Goal: Transaction & Acquisition: Purchase product/service

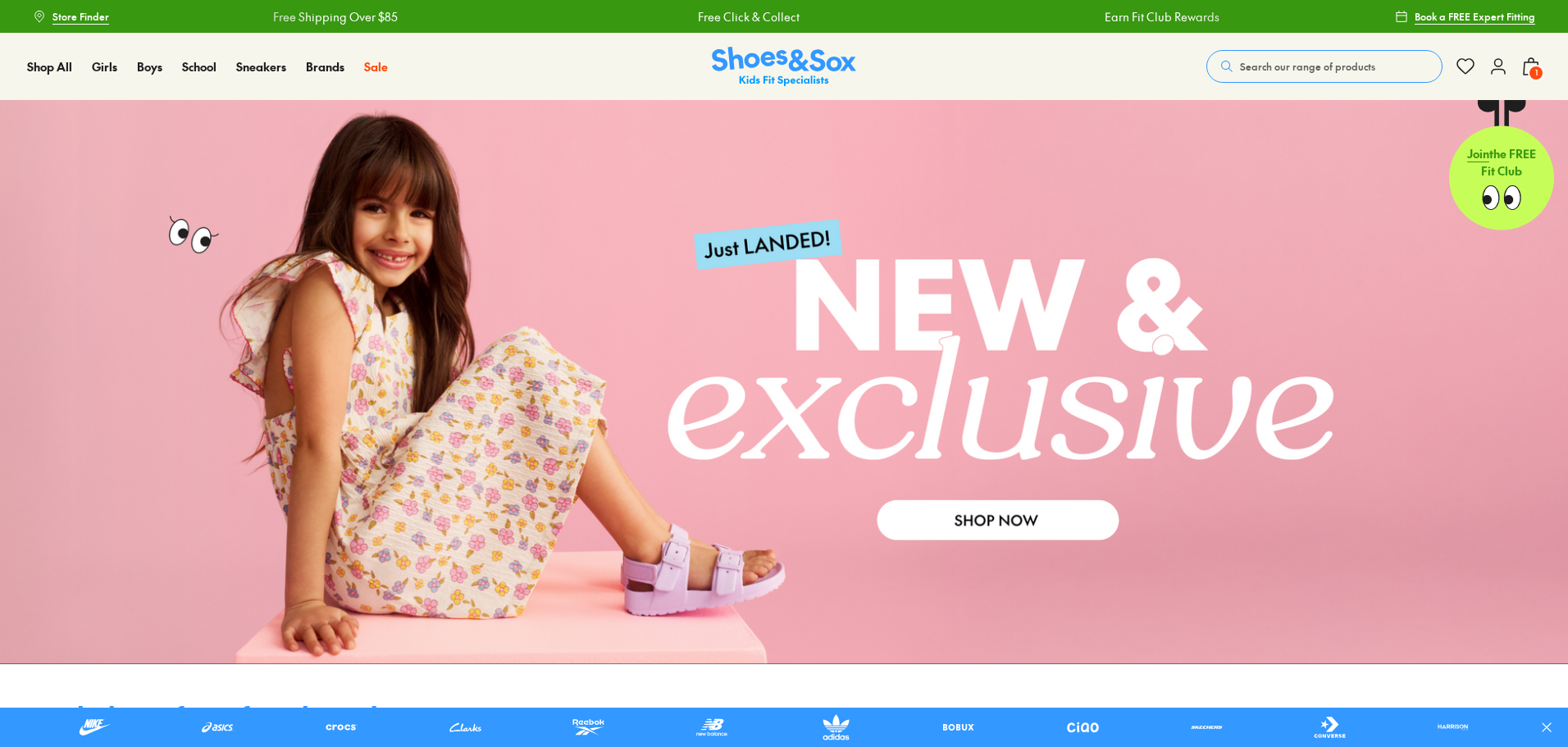
click at [1340, 59] on button "Search our range of products" at bounding box center [1325, 66] width 236 height 32
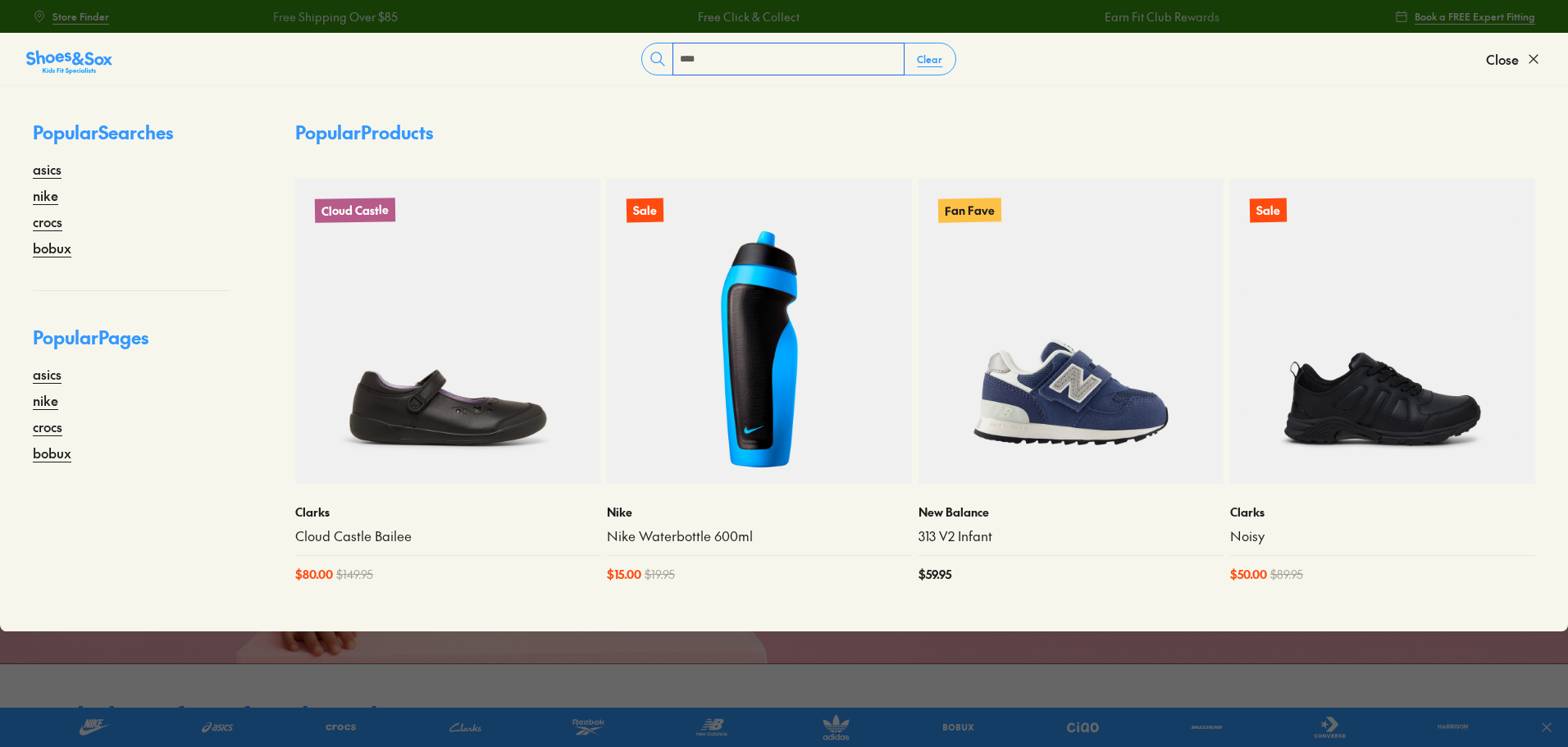
type input "****"
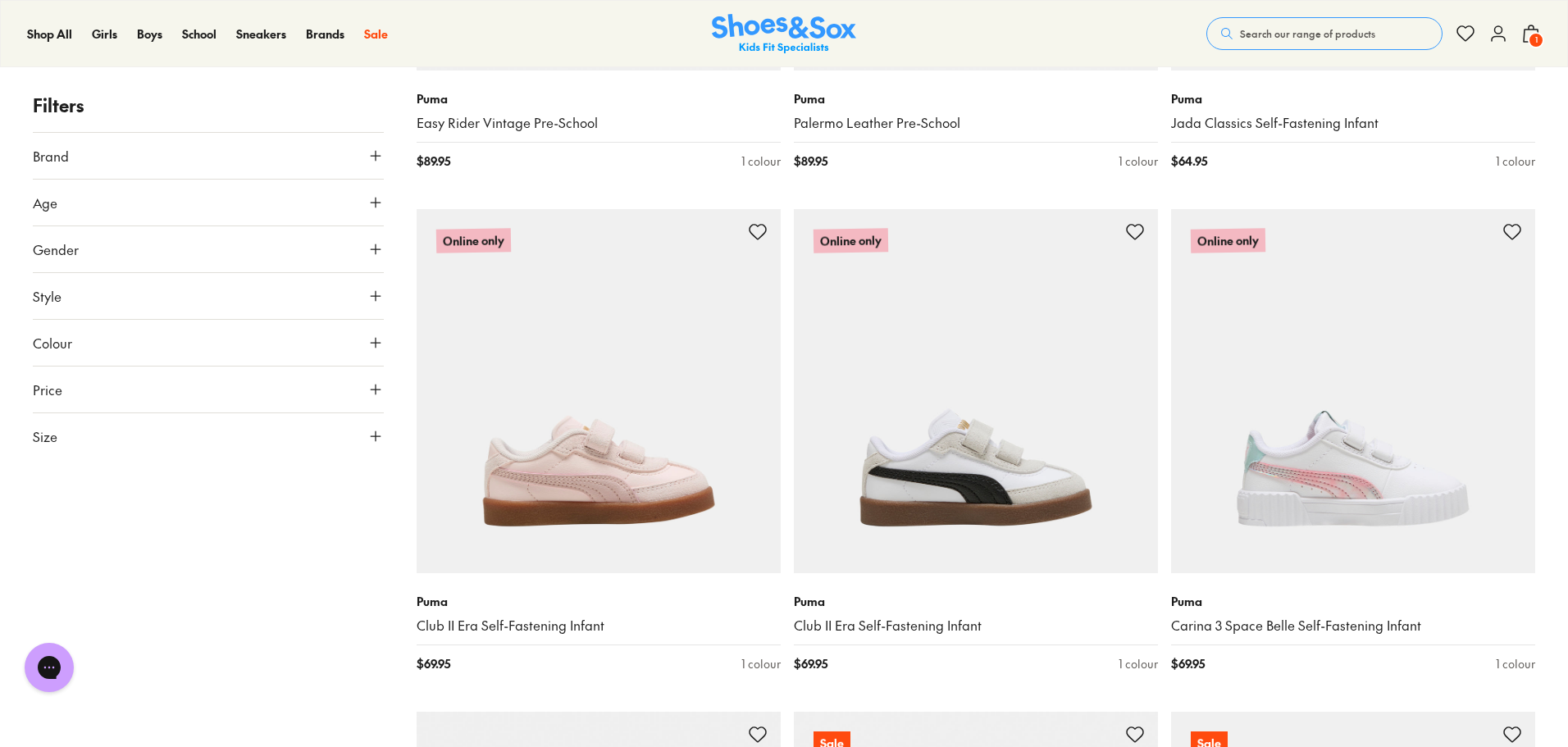
scroll to position [1561, 0]
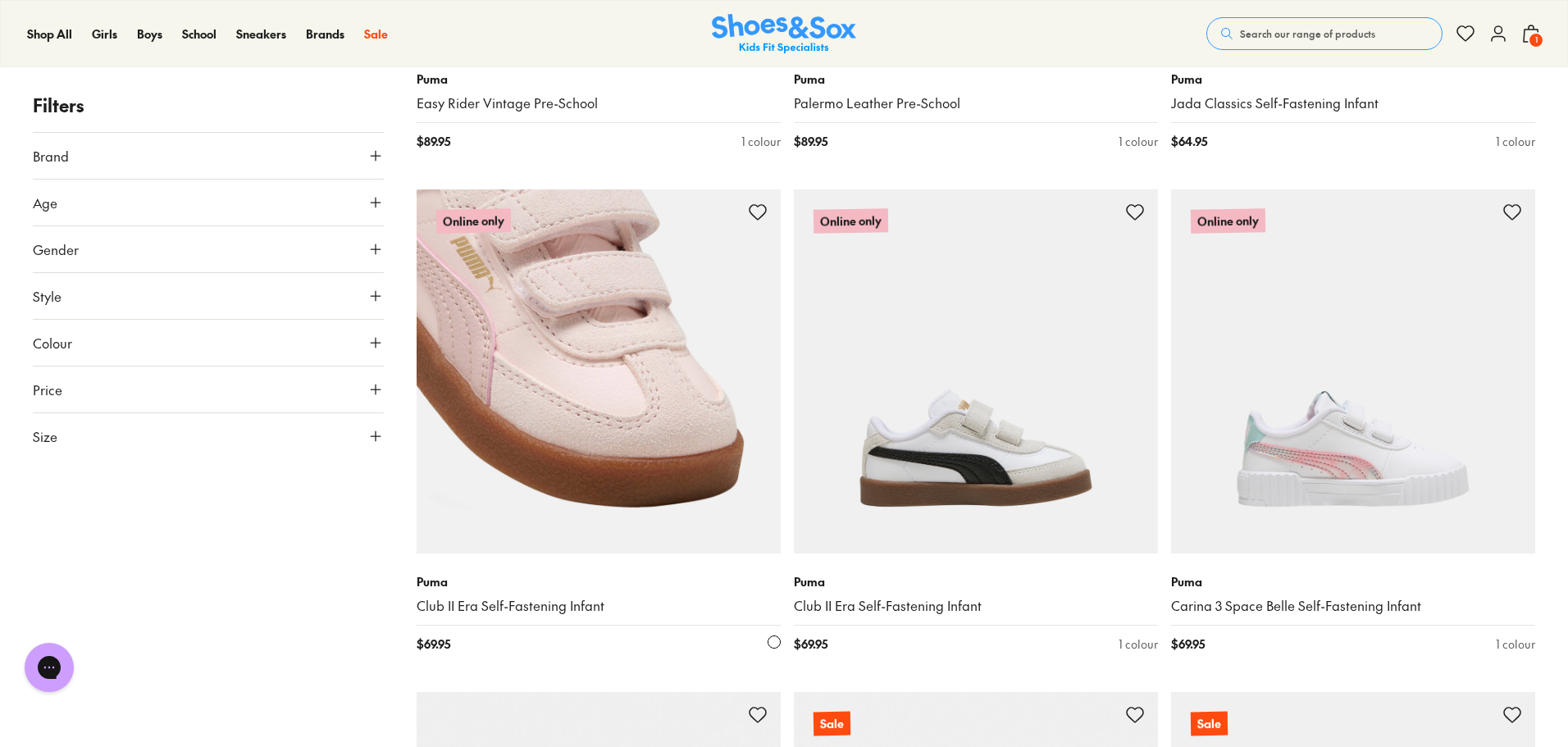
click at [604, 492] on img at bounding box center [599, 371] width 364 height 364
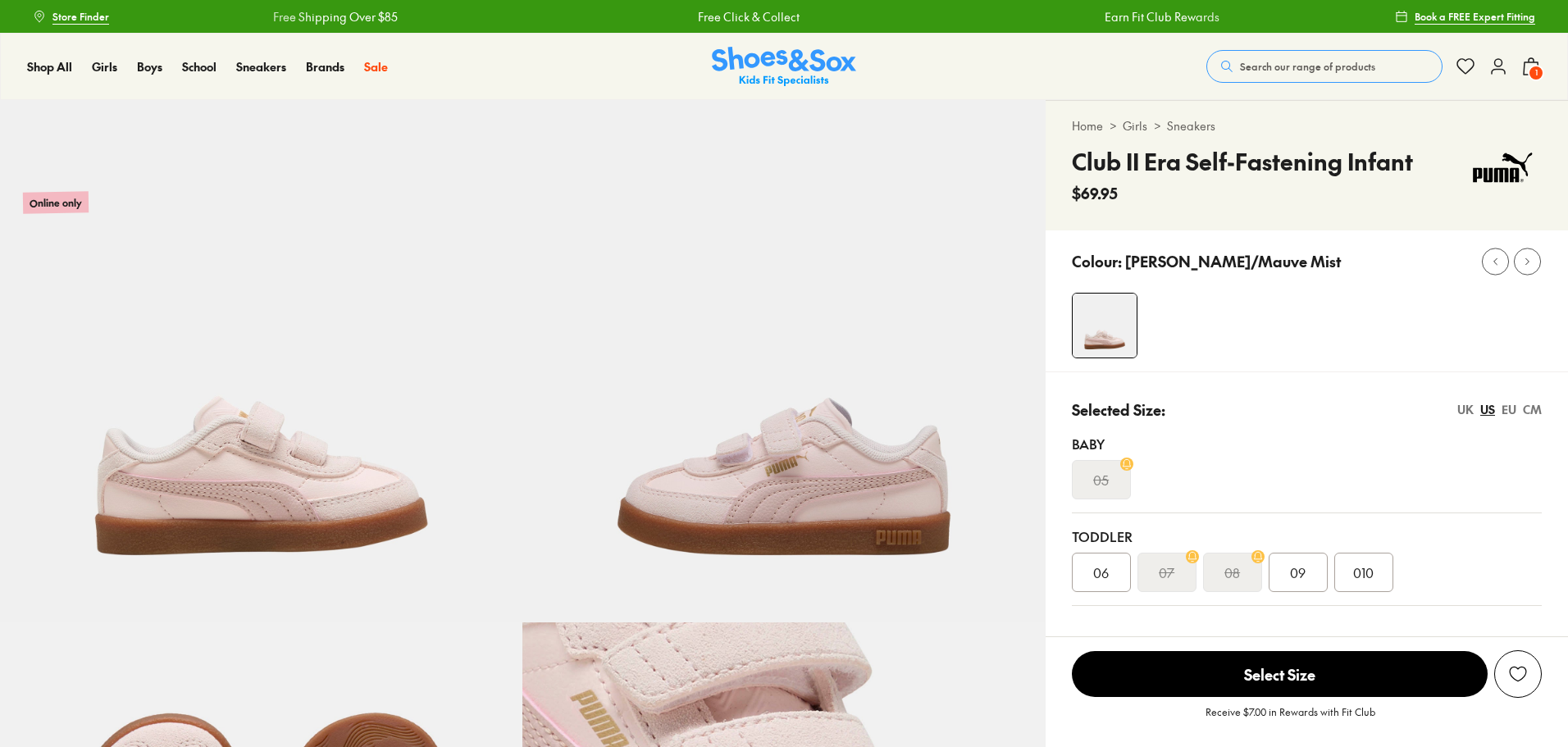
select select "*"
click at [1170, 568] on s "07" at bounding box center [1166, 572] width 15 height 20
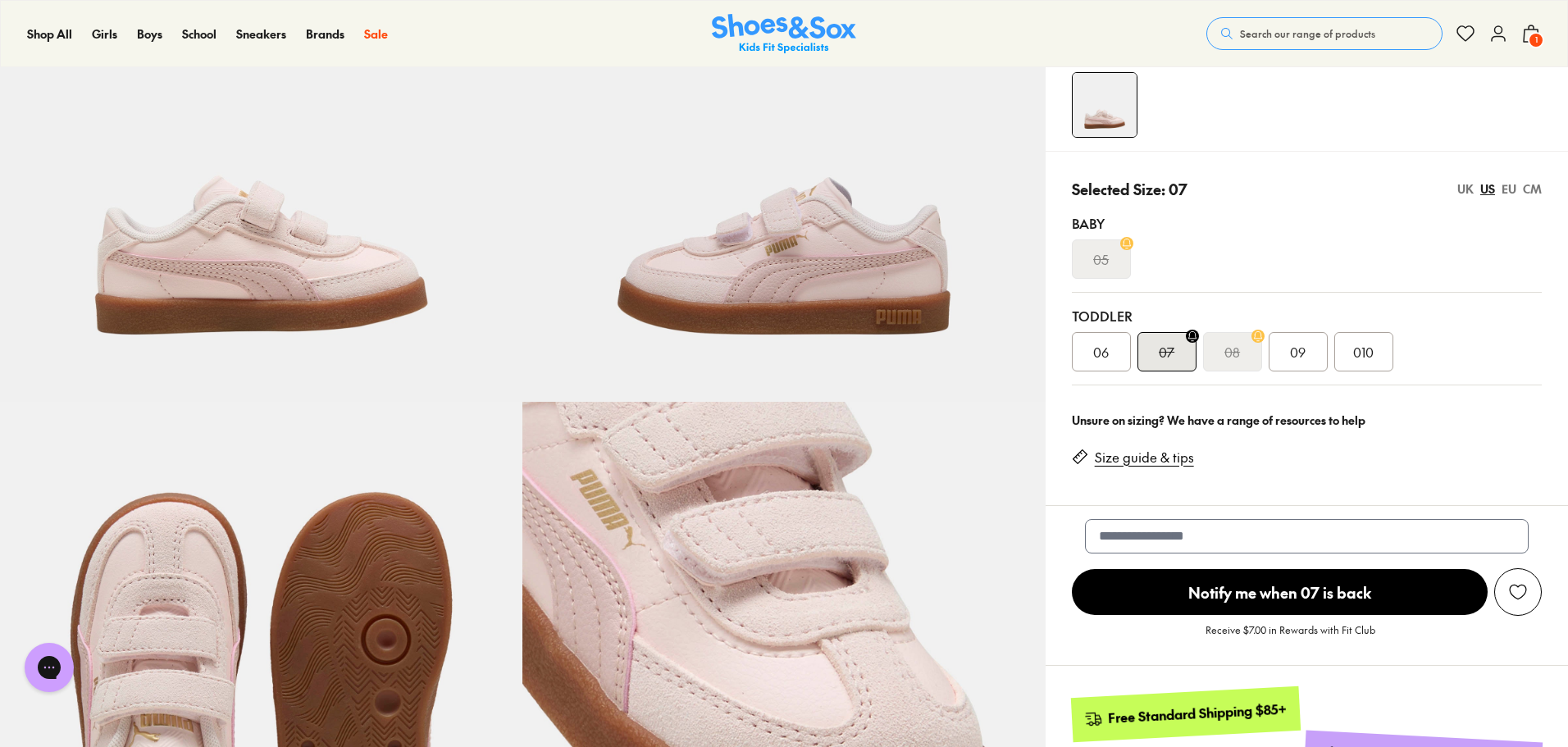
scroll to position [246, 0]
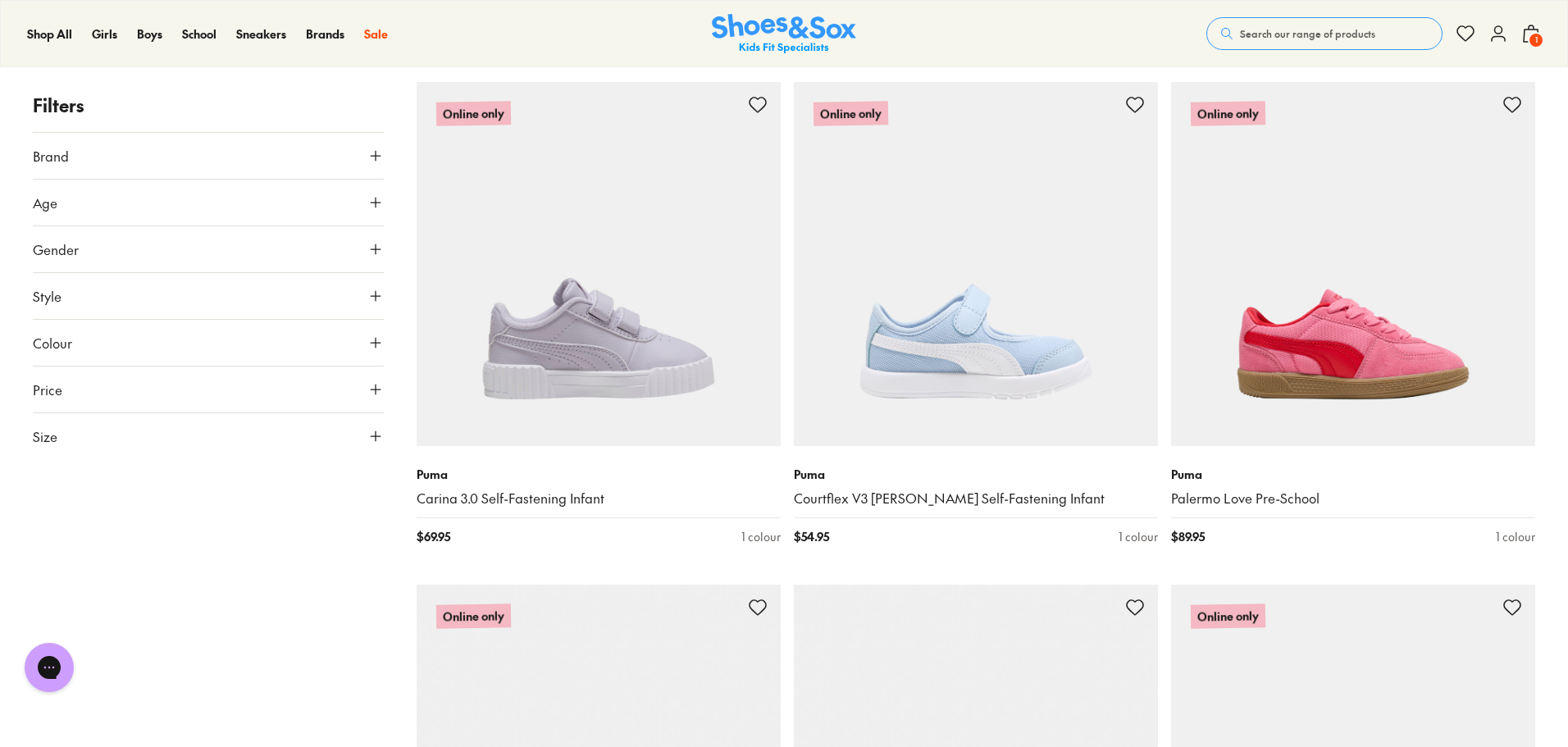
scroll to position [640, 0]
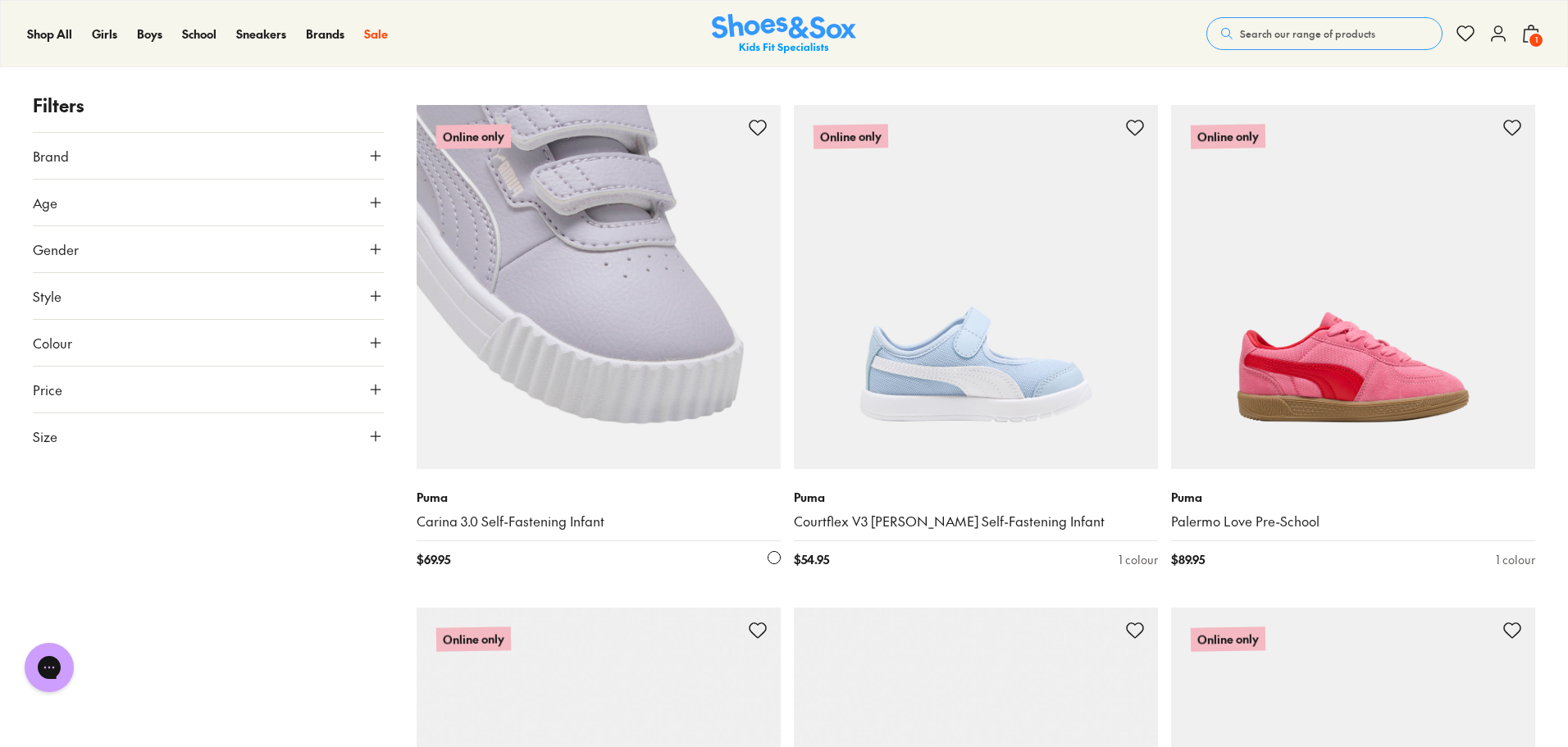
click at [578, 357] on img at bounding box center [599, 287] width 364 height 364
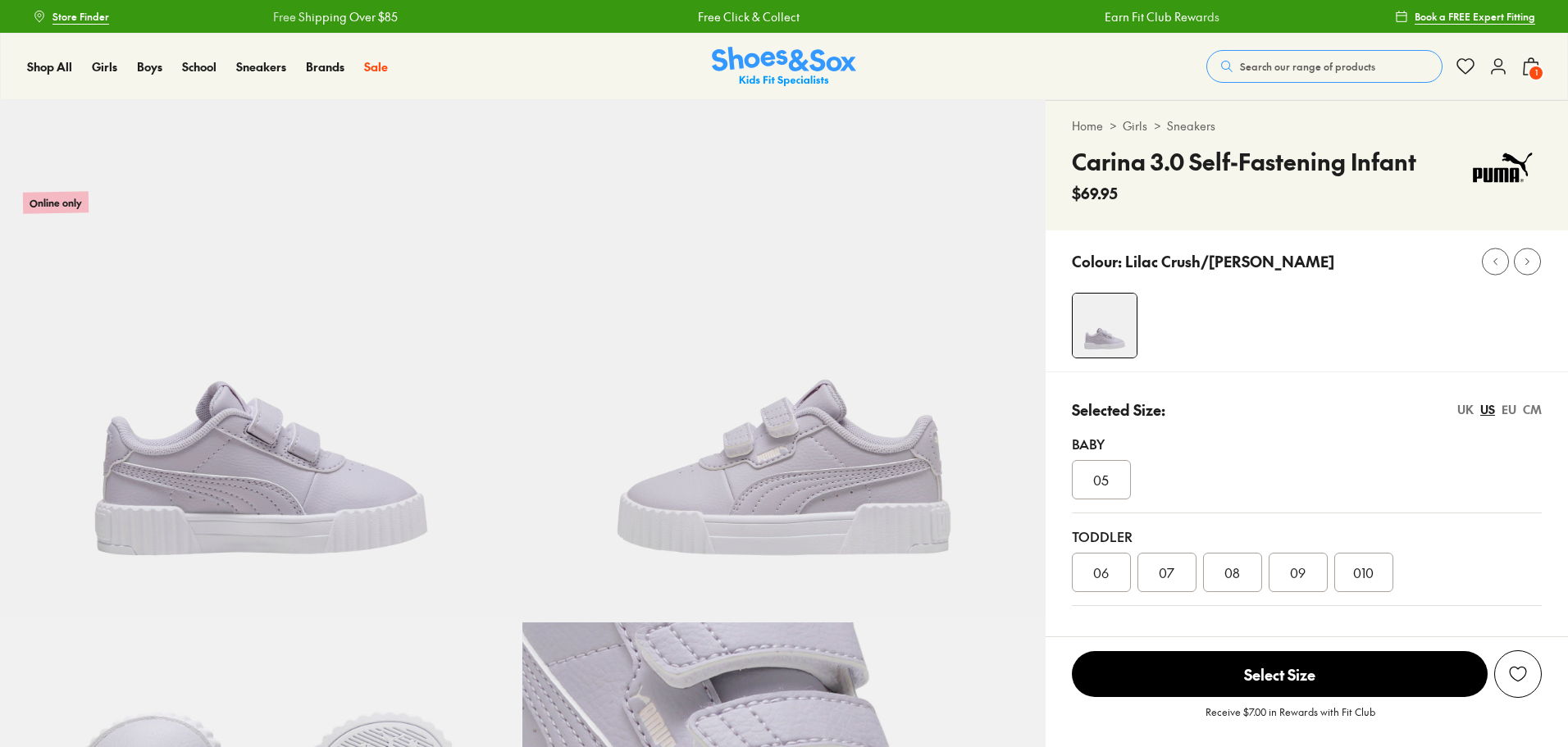
select select "*"
click at [1178, 569] on div "07" at bounding box center [1167, 572] width 59 height 40
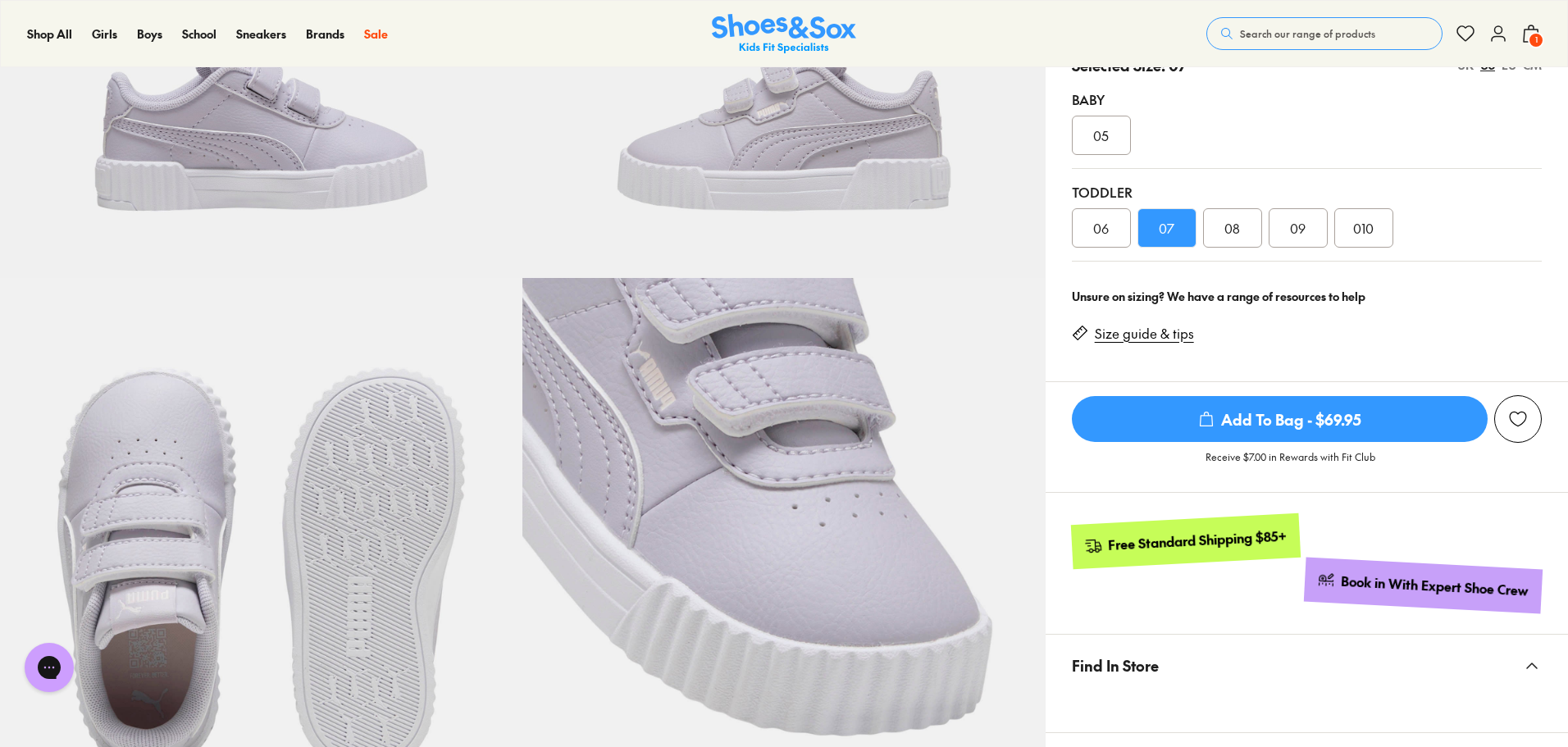
scroll to position [323, 0]
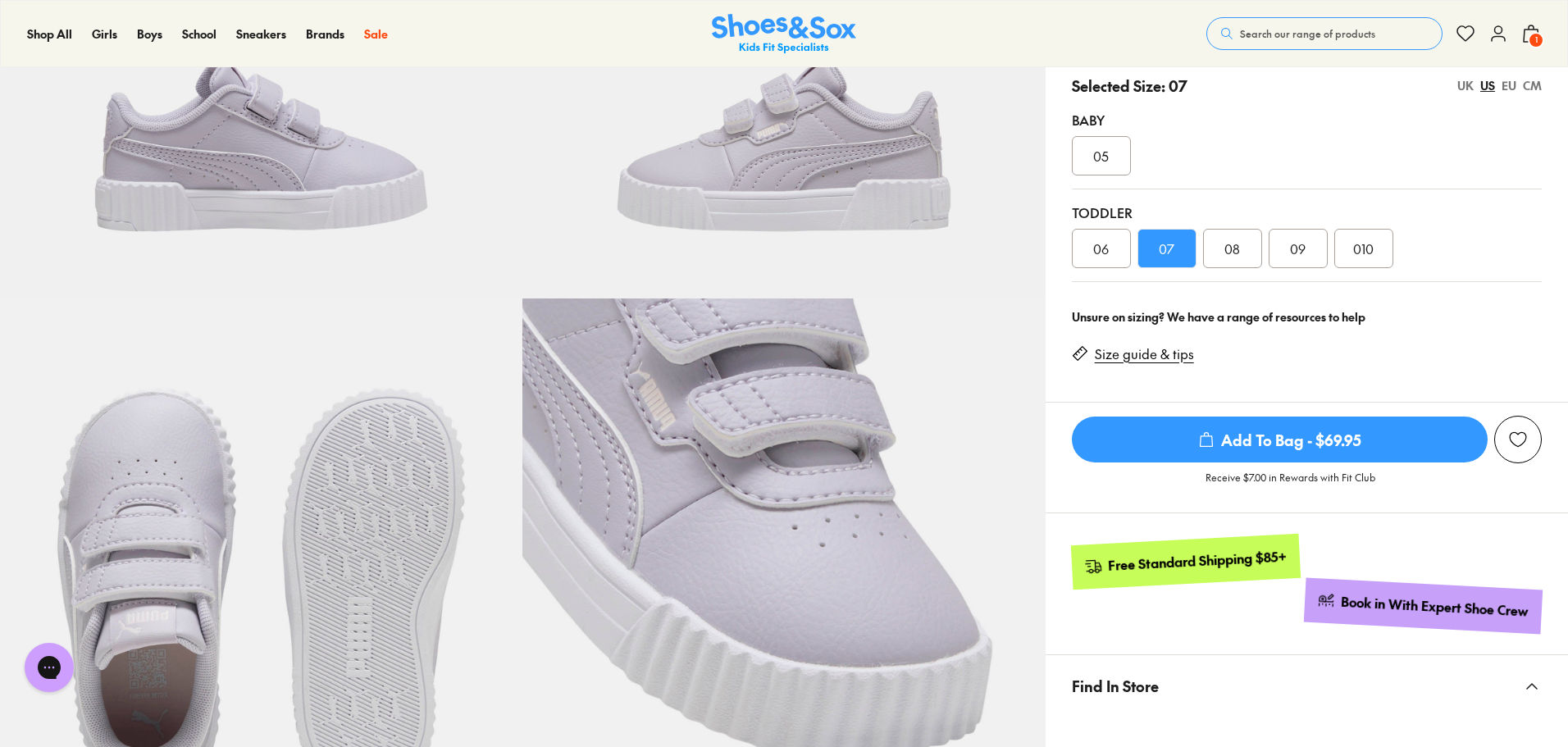
click at [1365, 441] on span "Add To Bag - $69.95" at bounding box center [1279, 439] width 416 height 46
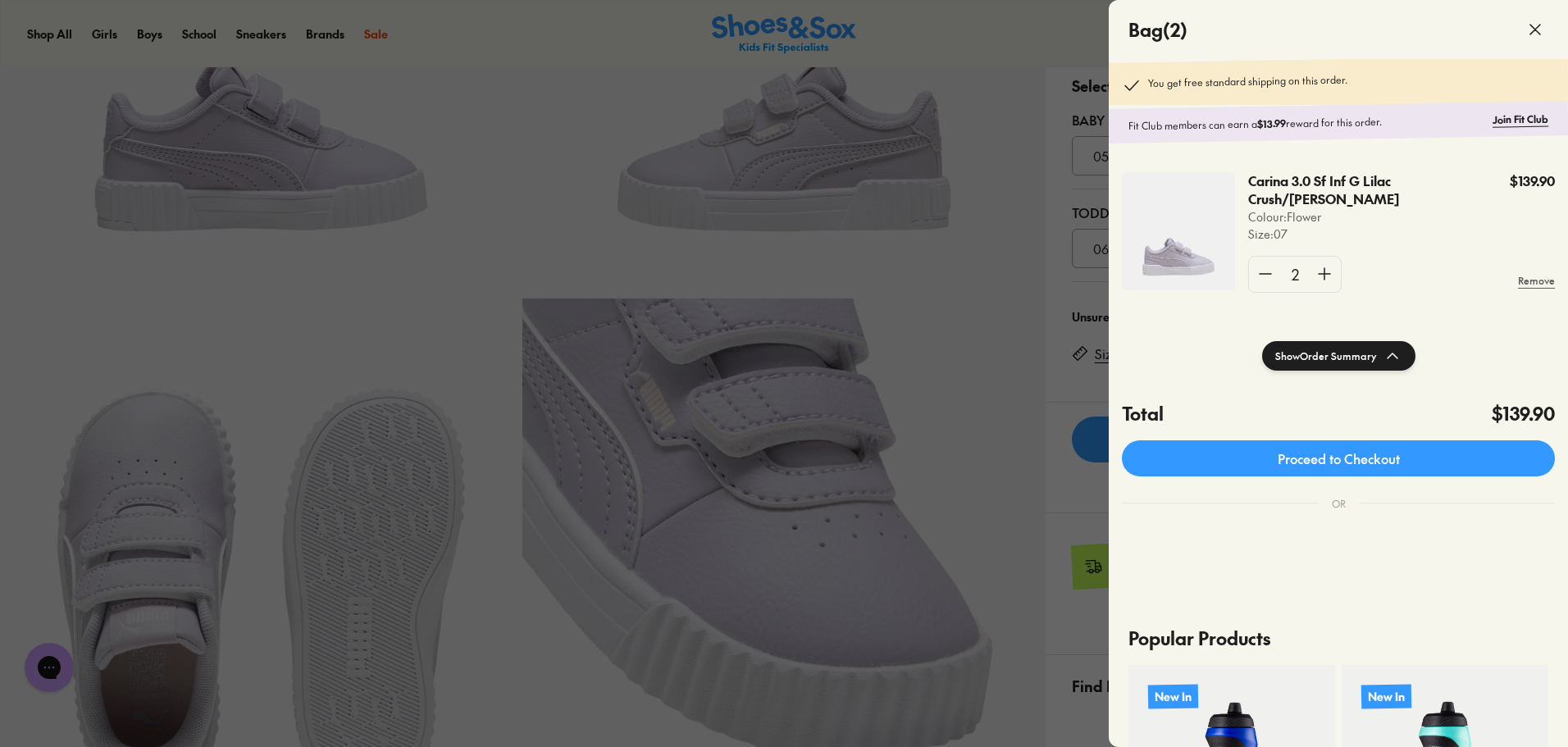
click at [1532, 35] on icon at bounding box center [1536, 30] width 20 height 20
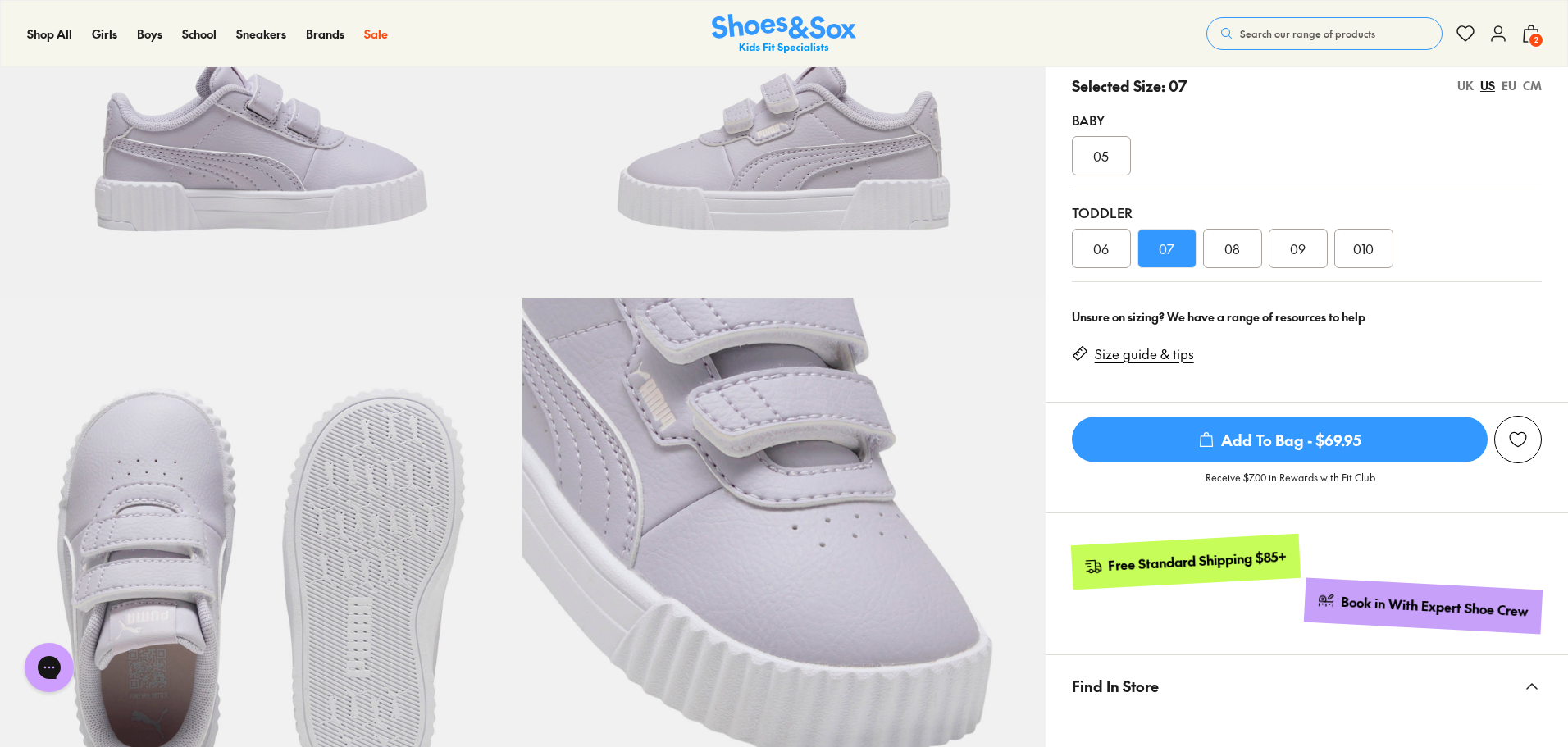
click at [1534, 41] on span "2" at bounding box center [1536, 40] width 16 height 16
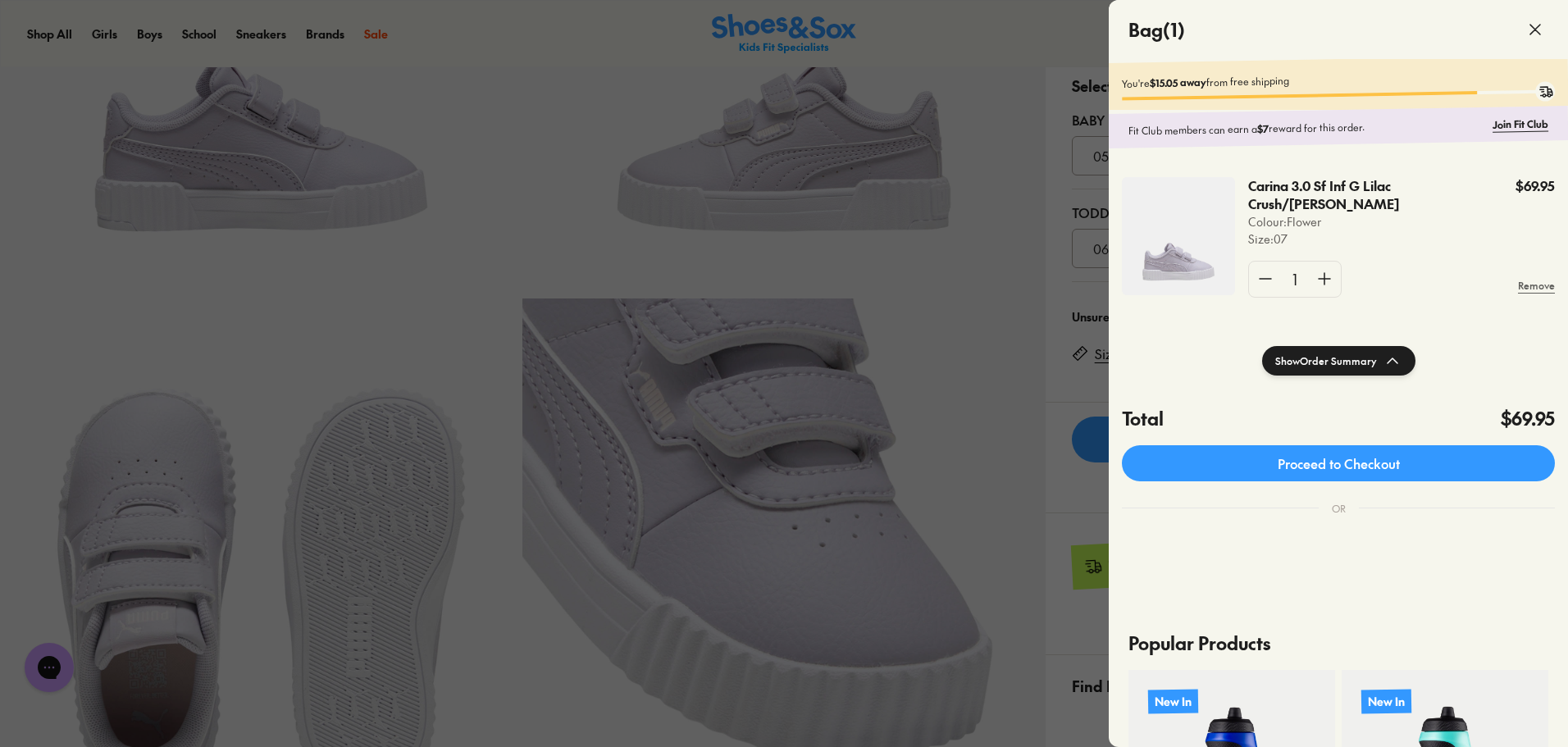
click at [1543, 23] on icon at bounding box center [1536, 30] width 20 height 20
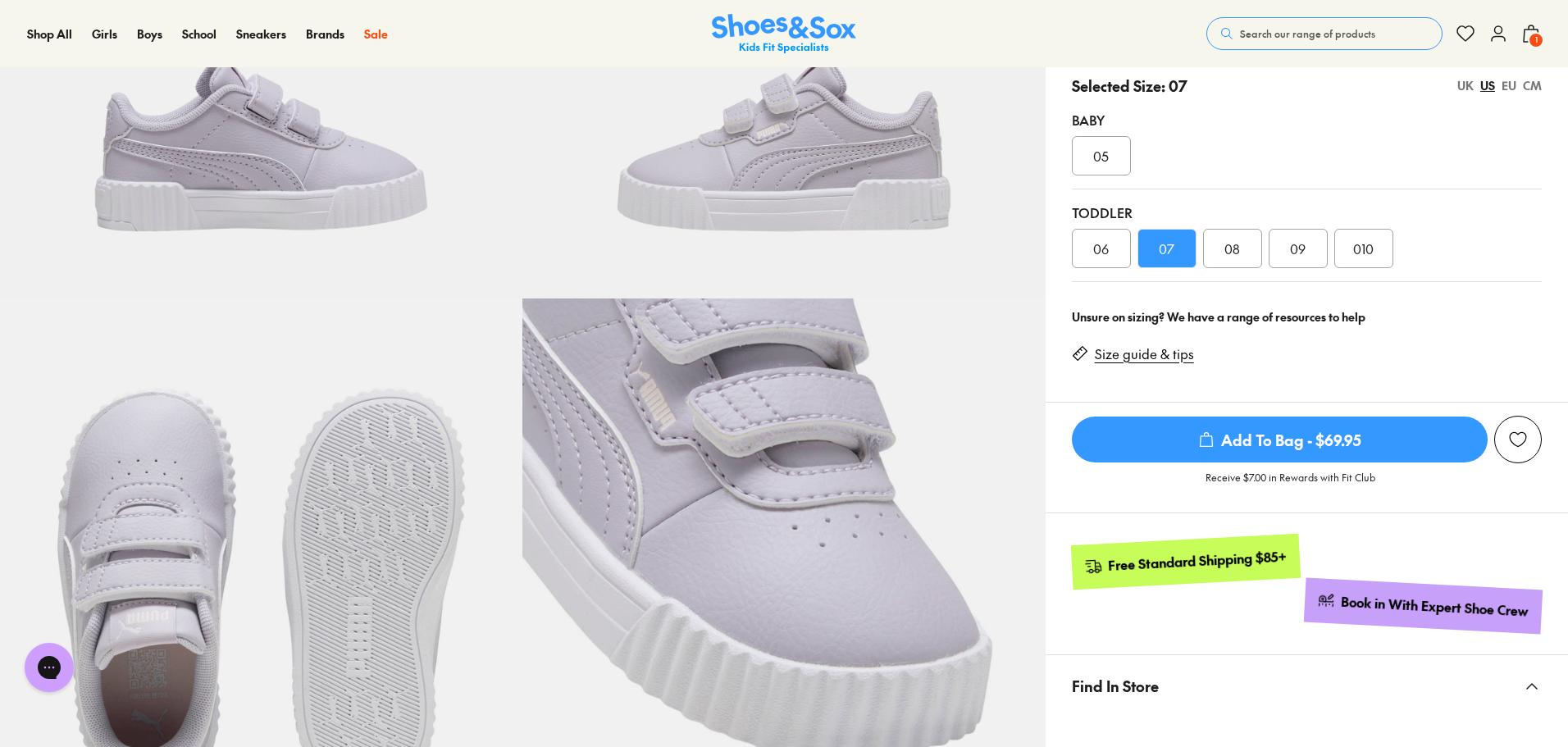
click at [1340, 47] on button "Search our range of products" at bounding box center [1325, 33] width 236 height 32
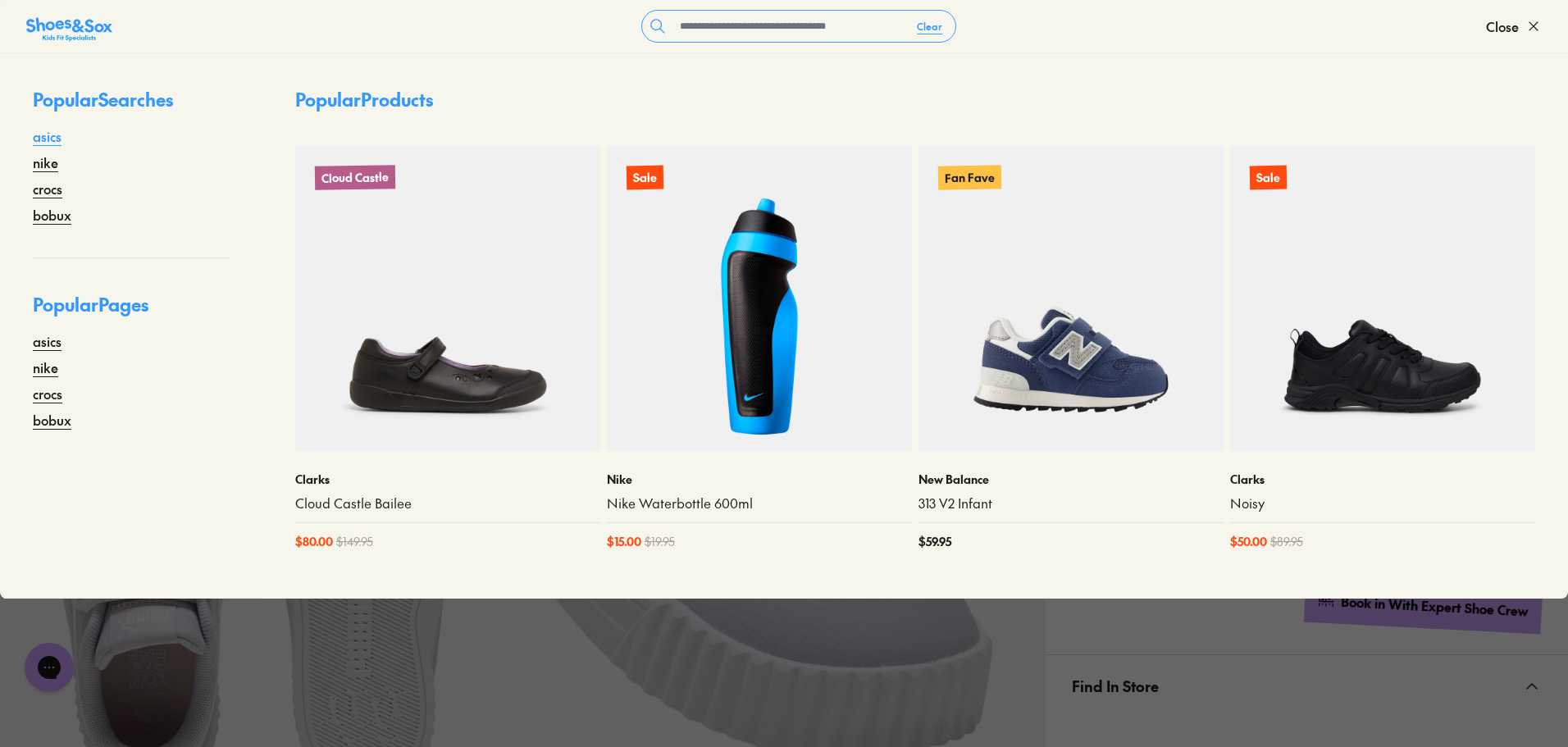
click at [48, 134] on link "asics" at bounding box center [47, 136] width 29 height 20
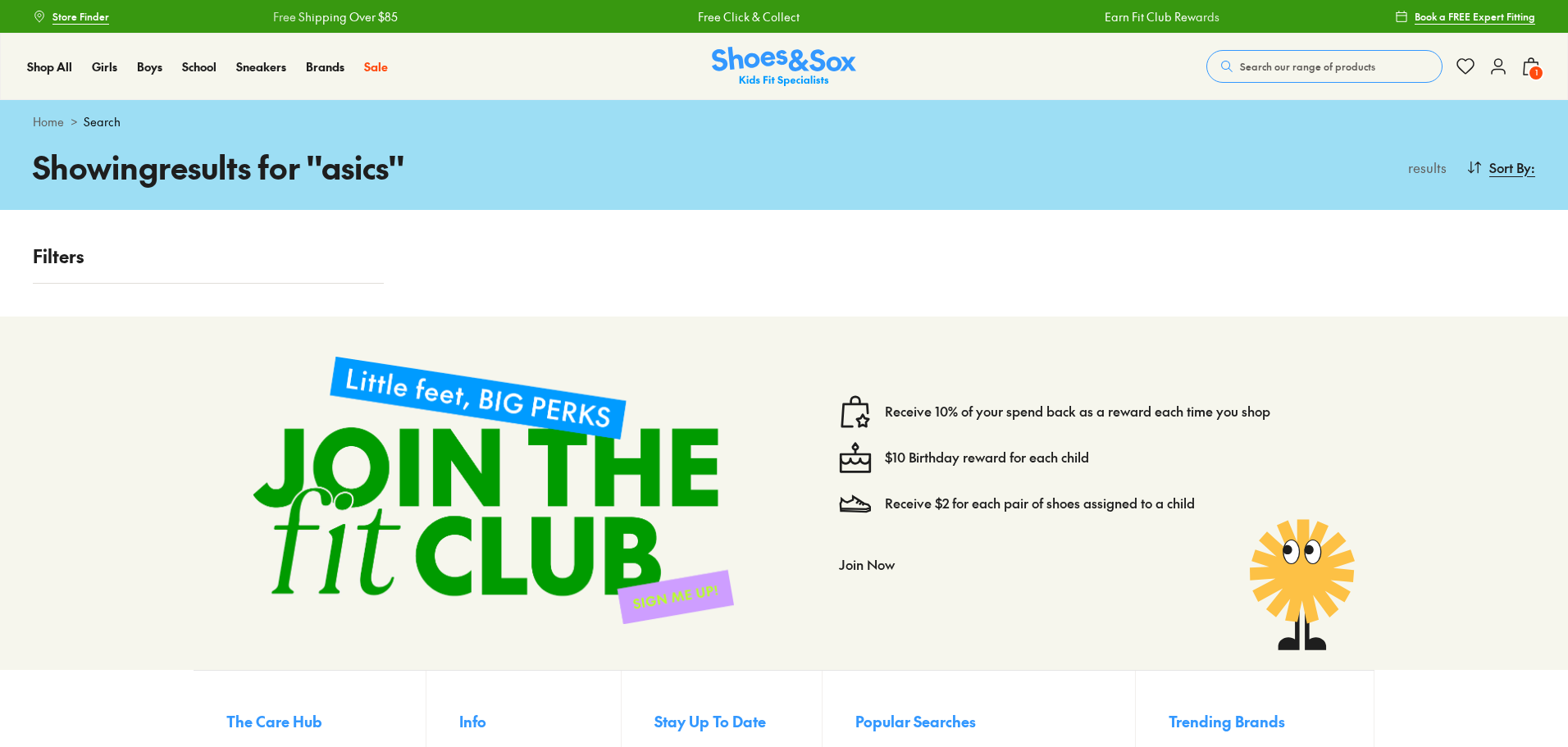
click at [72, 26] on link "Store Finder" at bounding box center [70, 16] width 77 height 30
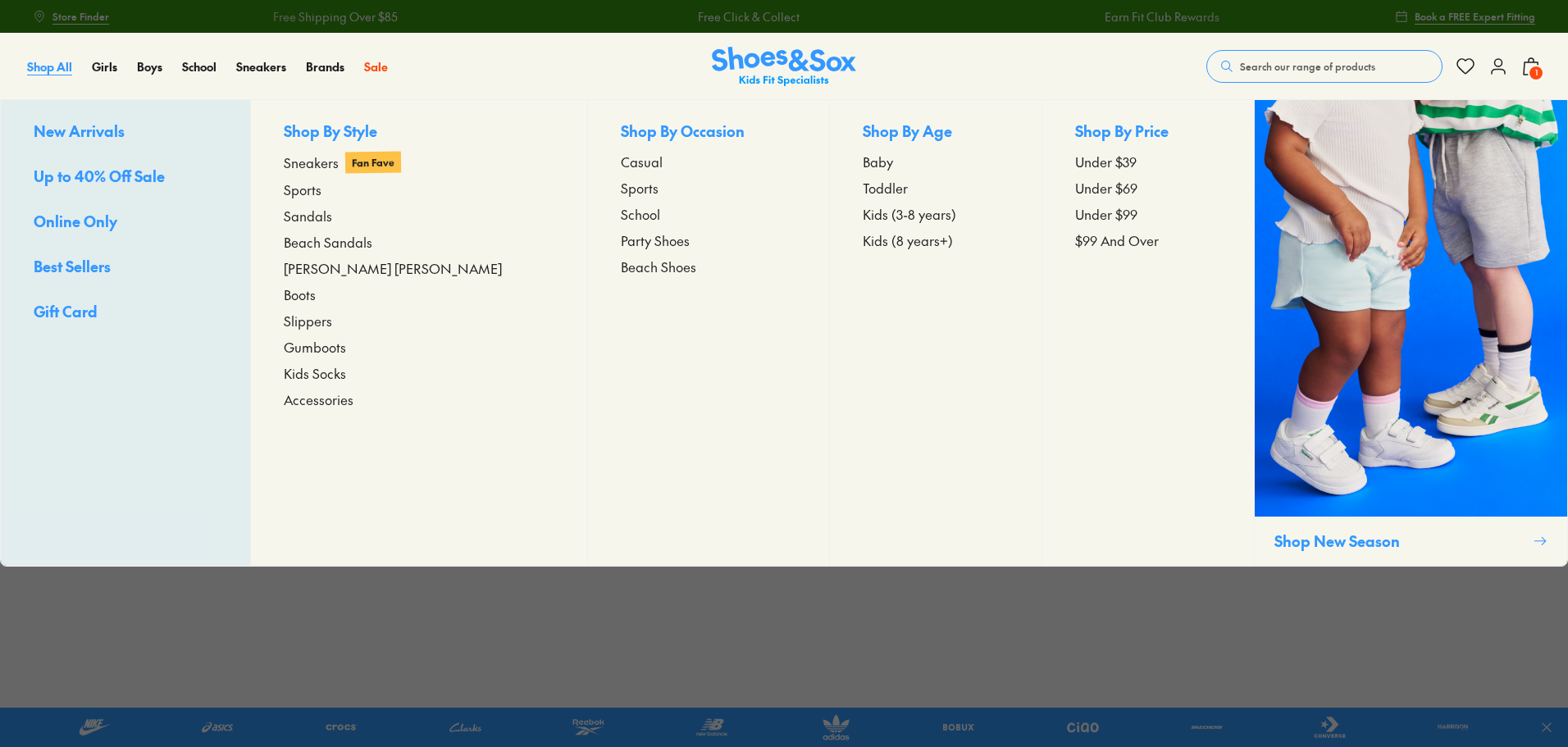
click at [58, 66] on span "Shop All" at bounding box center [50, 67] width 45 height 16
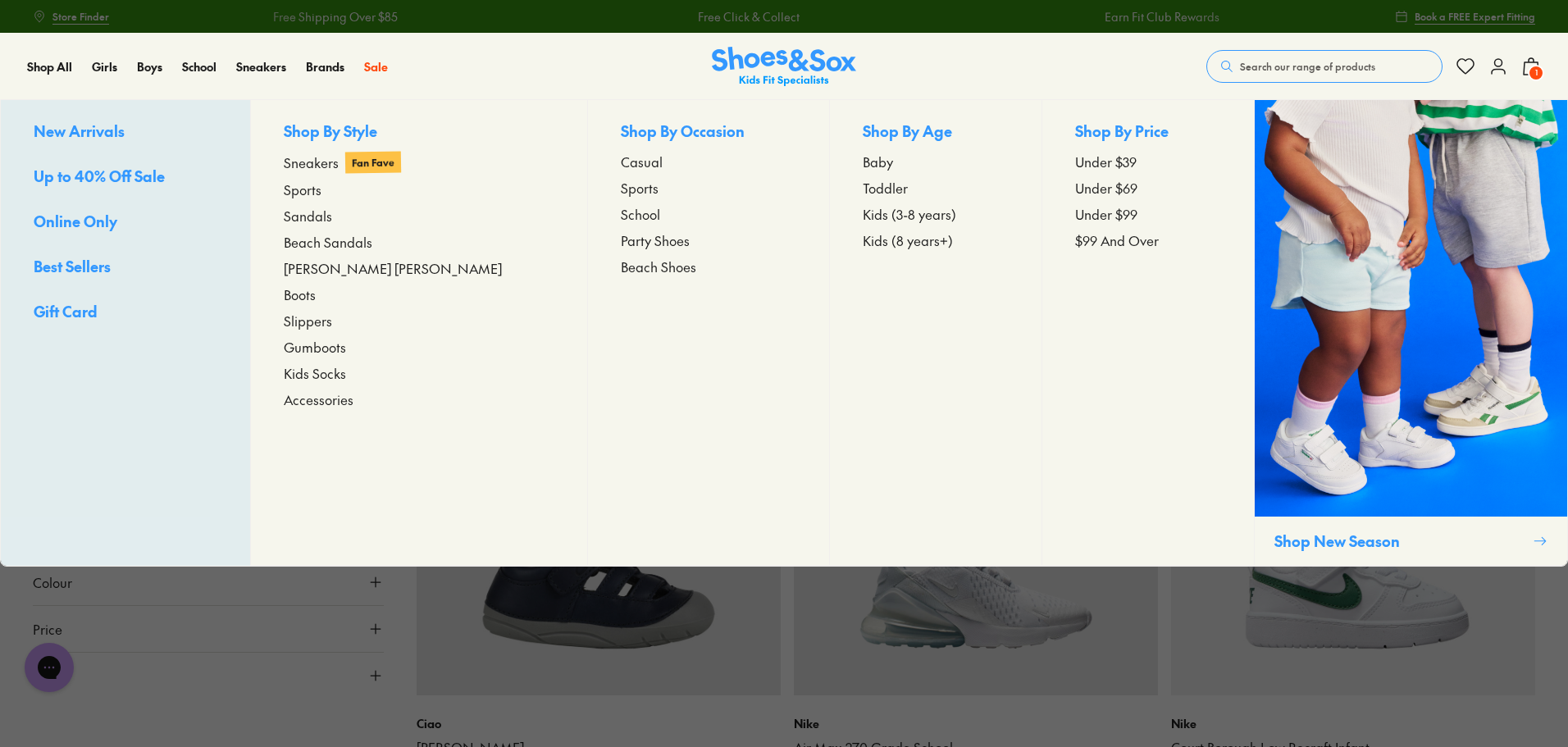
click at [117, 178] on span "Up to 40% Off Sale" at bounding box center [99, 176] width 132 height 21
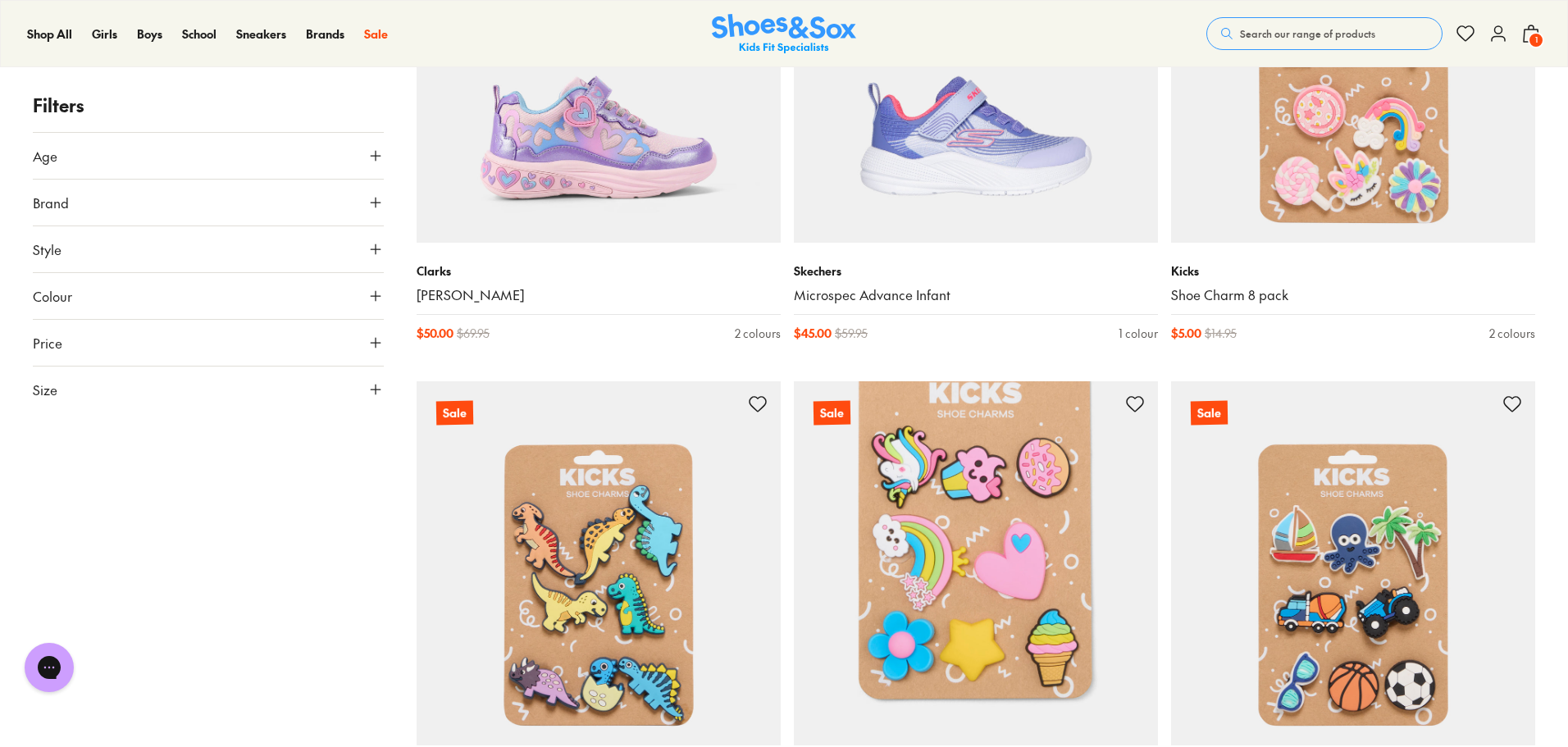
scroll to position [1464, 0]
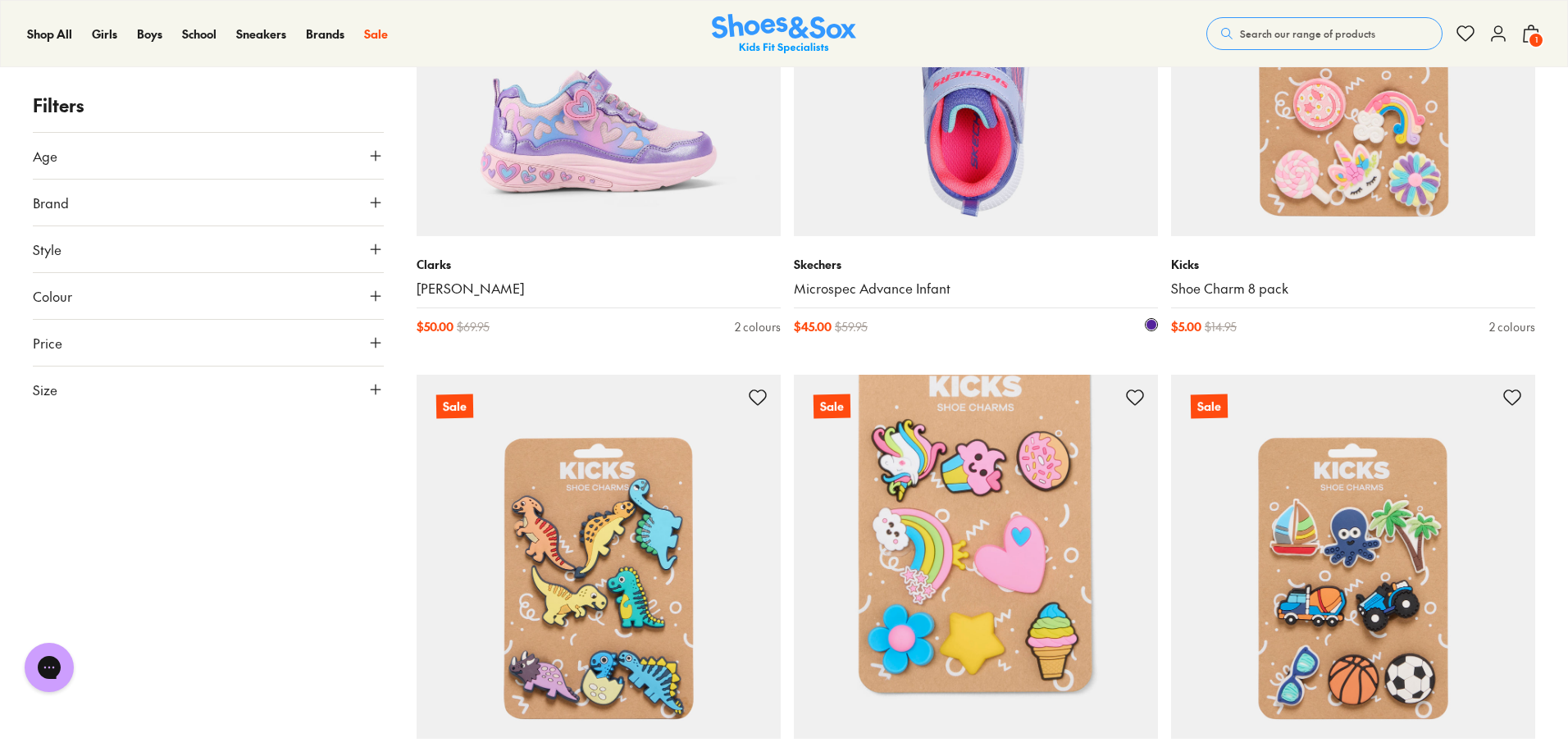
click at [1041, 180] on img at bounding box center [977, 54] width 364 height 364
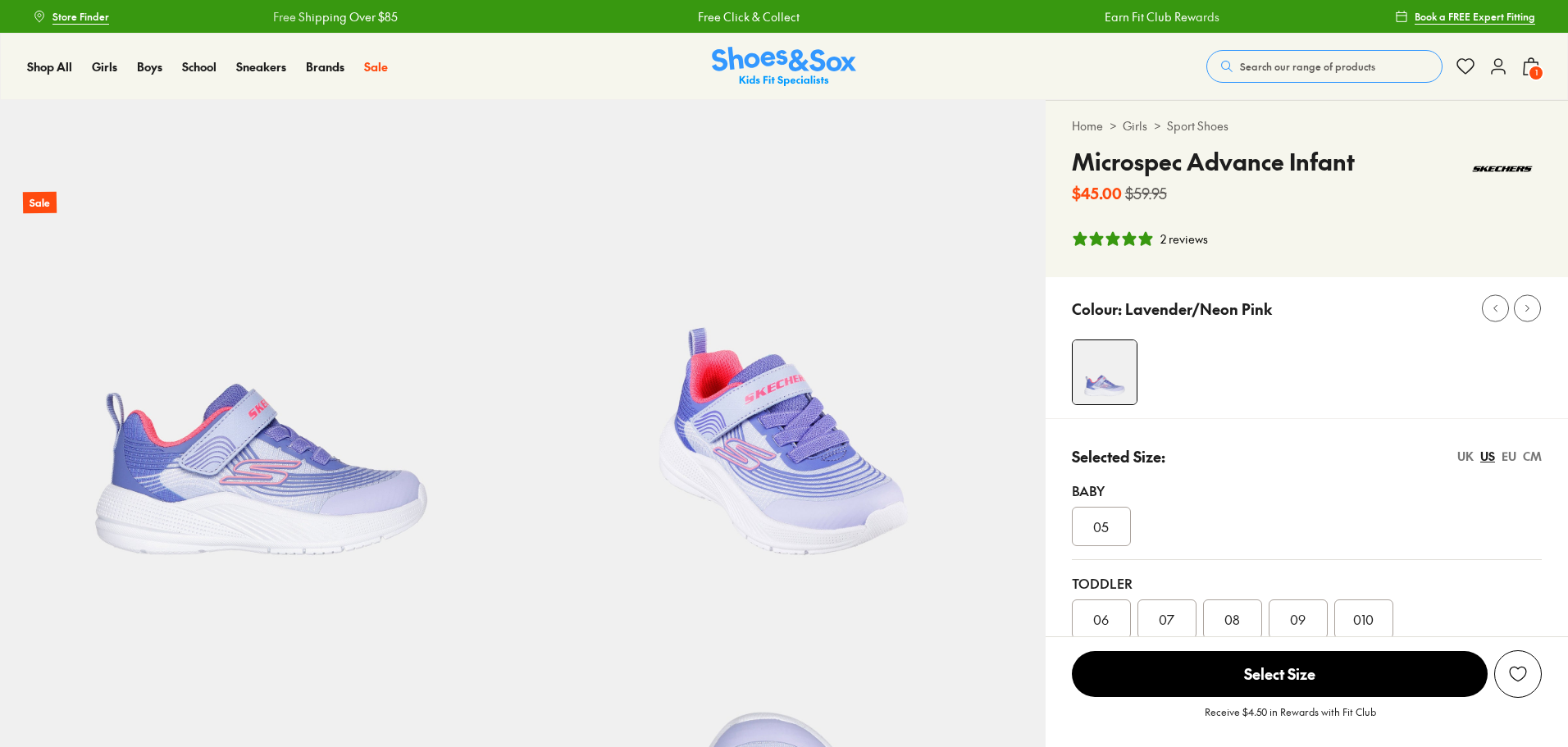
select select "*"
click at [1162, 614] on span "07" at bounding box center [1166, 619] width 15 height 20
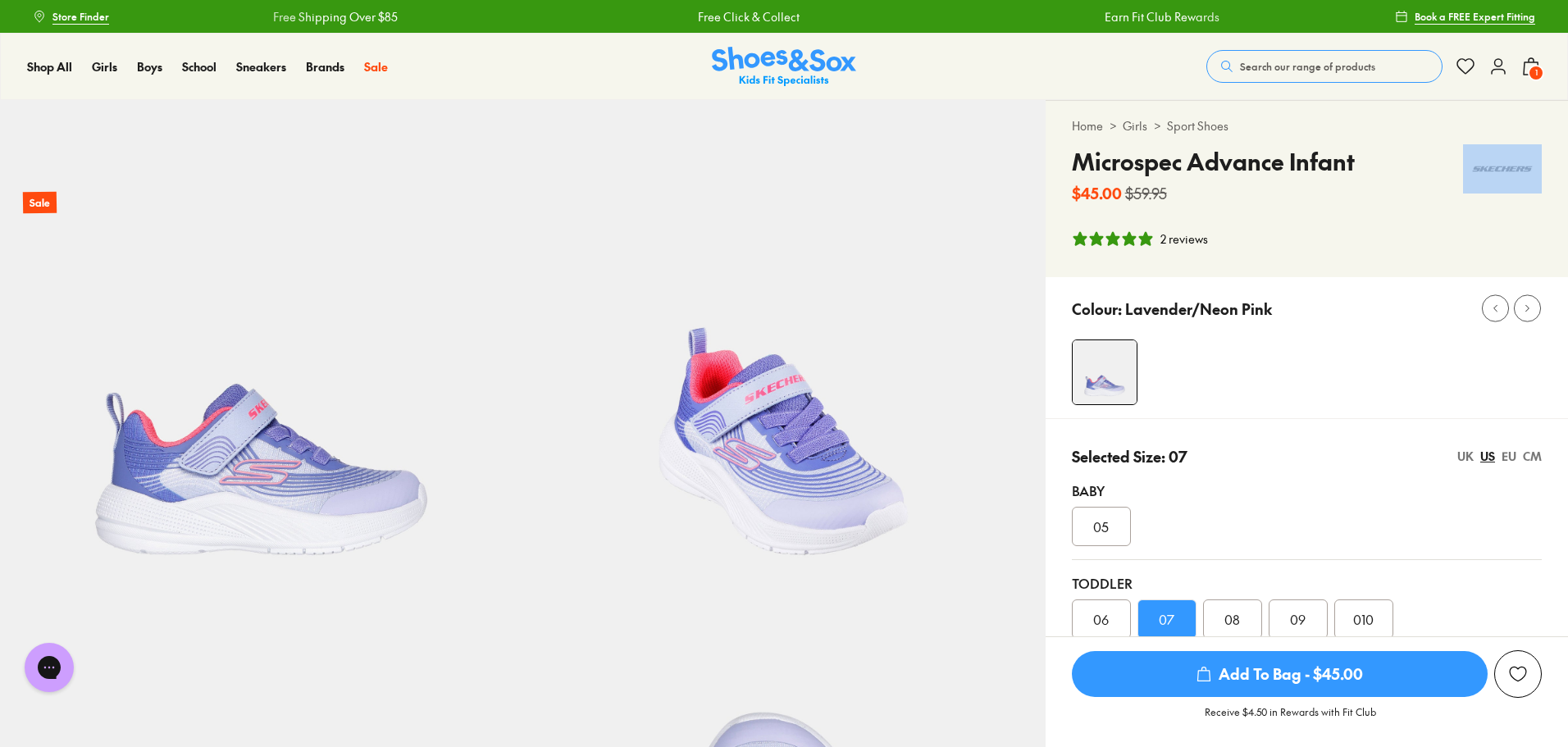
drag, startPoint x: 1567, startPoint y: 146, endPoint x: 1572, endPoint y: 215, distance: 69.2
click at [1536, 68] on span "1" at bounding box center [1536, 73] width 16 height 16
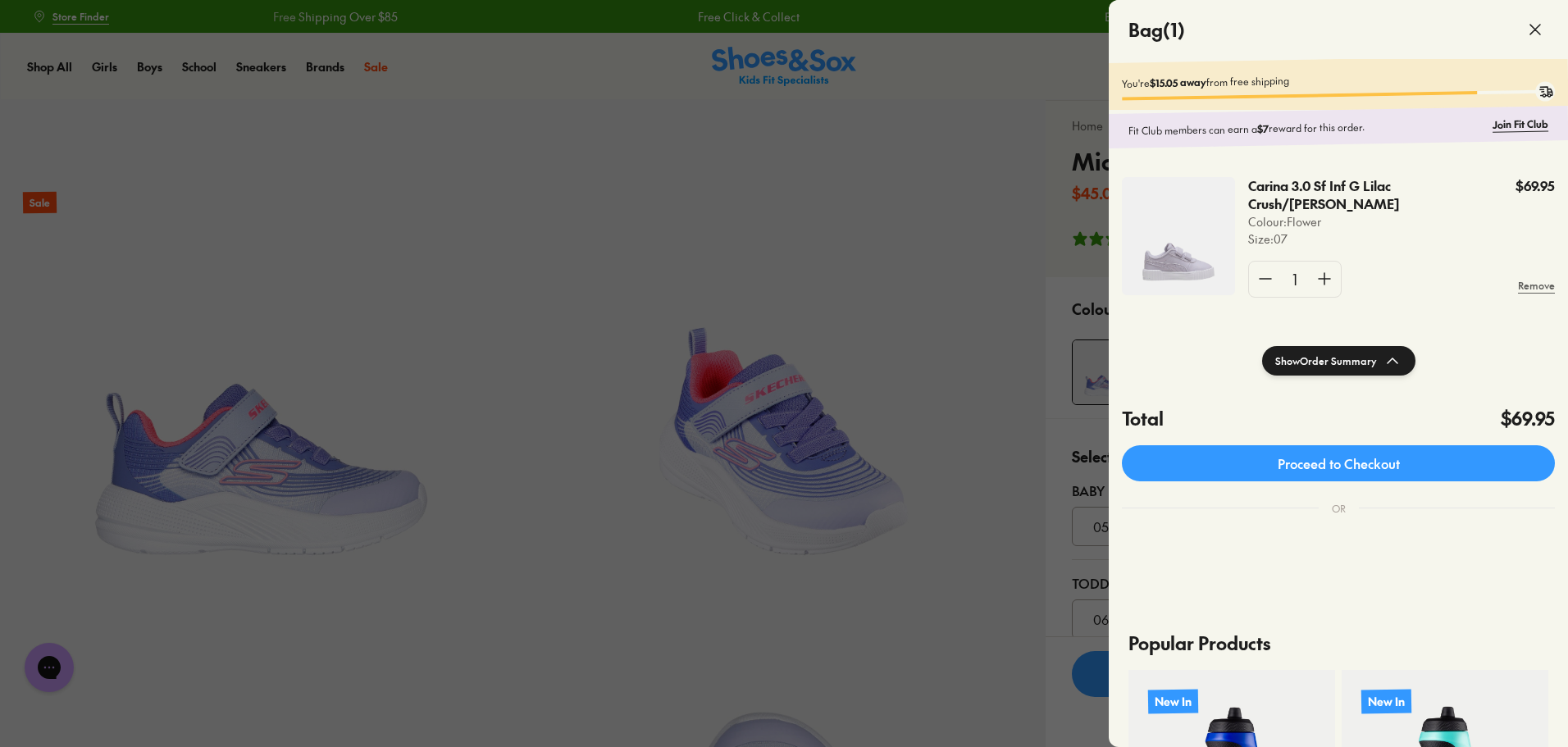
click at [1530, 37] on icon at bounding box center [1536, 30] width 20 height 20
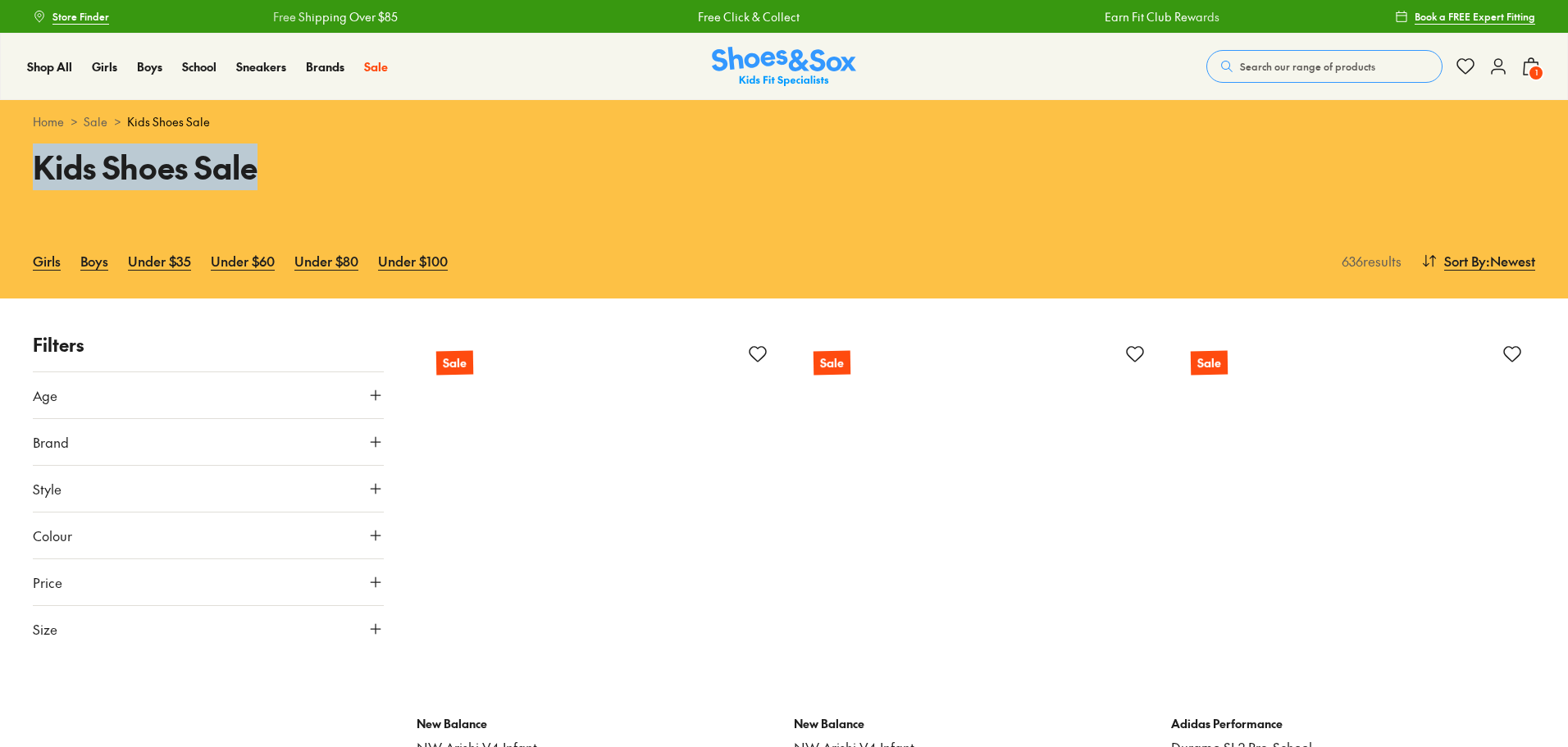
scroll to position [1094, 0]
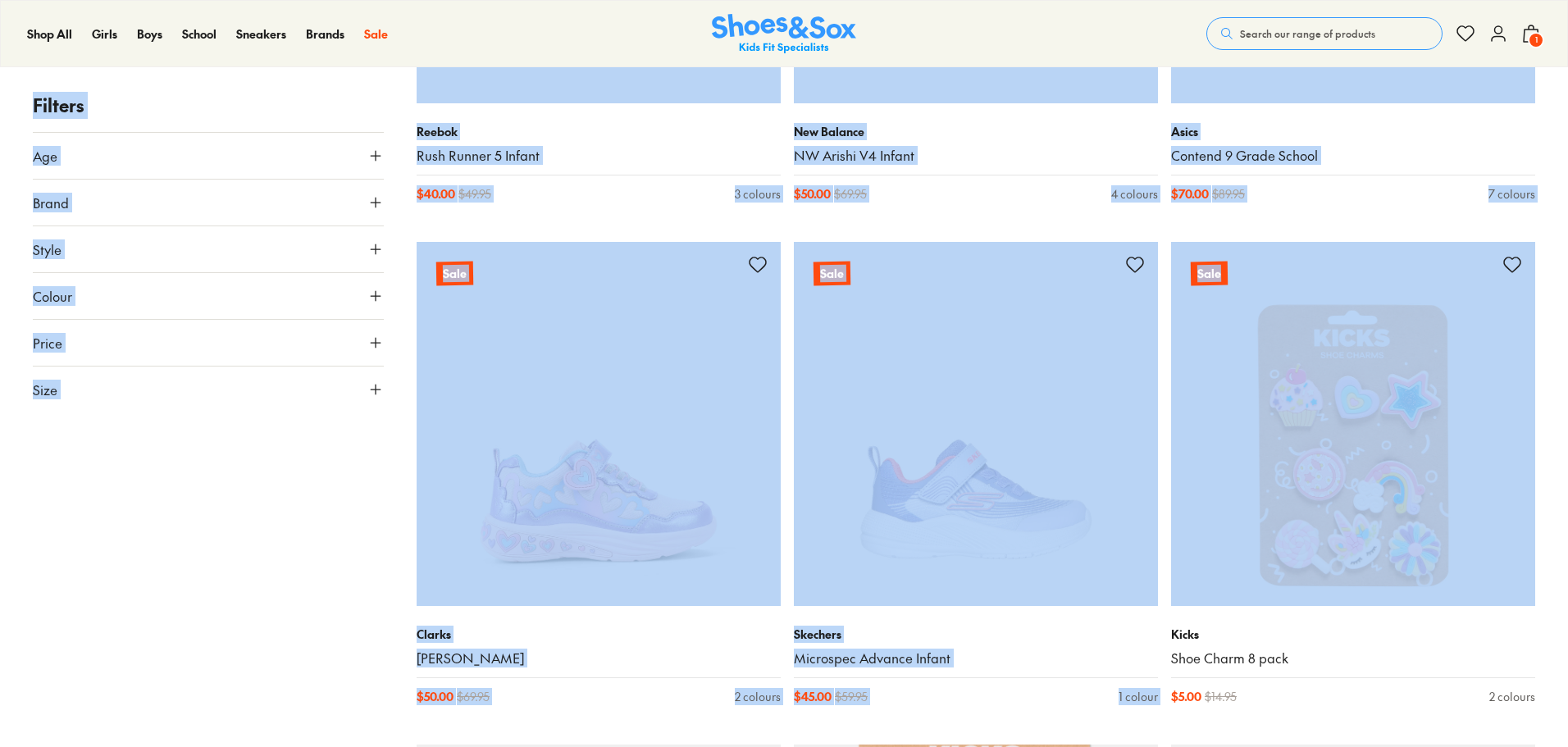
drag, startPoint x: 1566, startPoint y: 132, endPoint x: 1561, endPoint y: 232, distance: 100.1
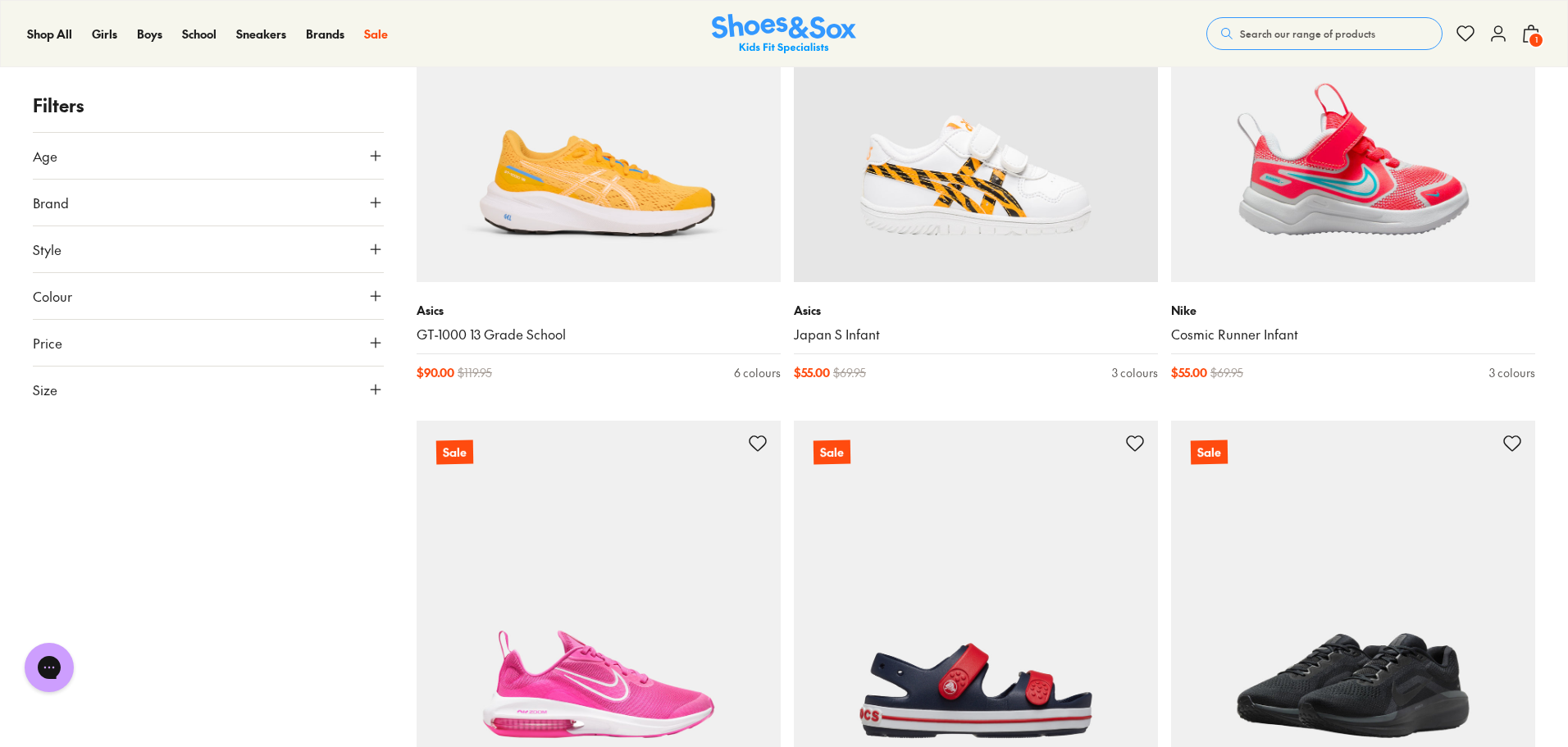
scroll to position [4453, 0]
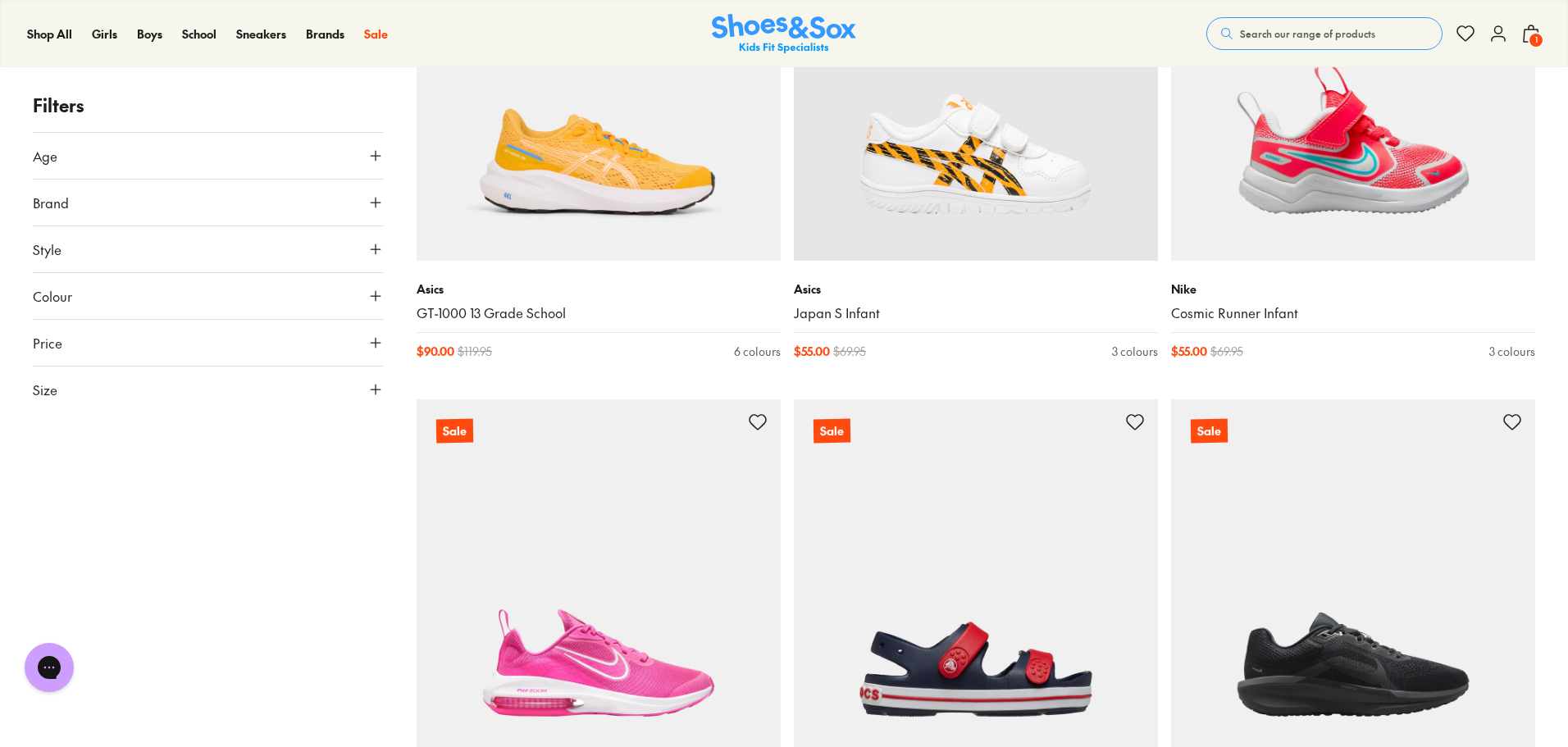
click at [377, 377] on button "Size" at bounding box center [207, 389] width 351 height 46
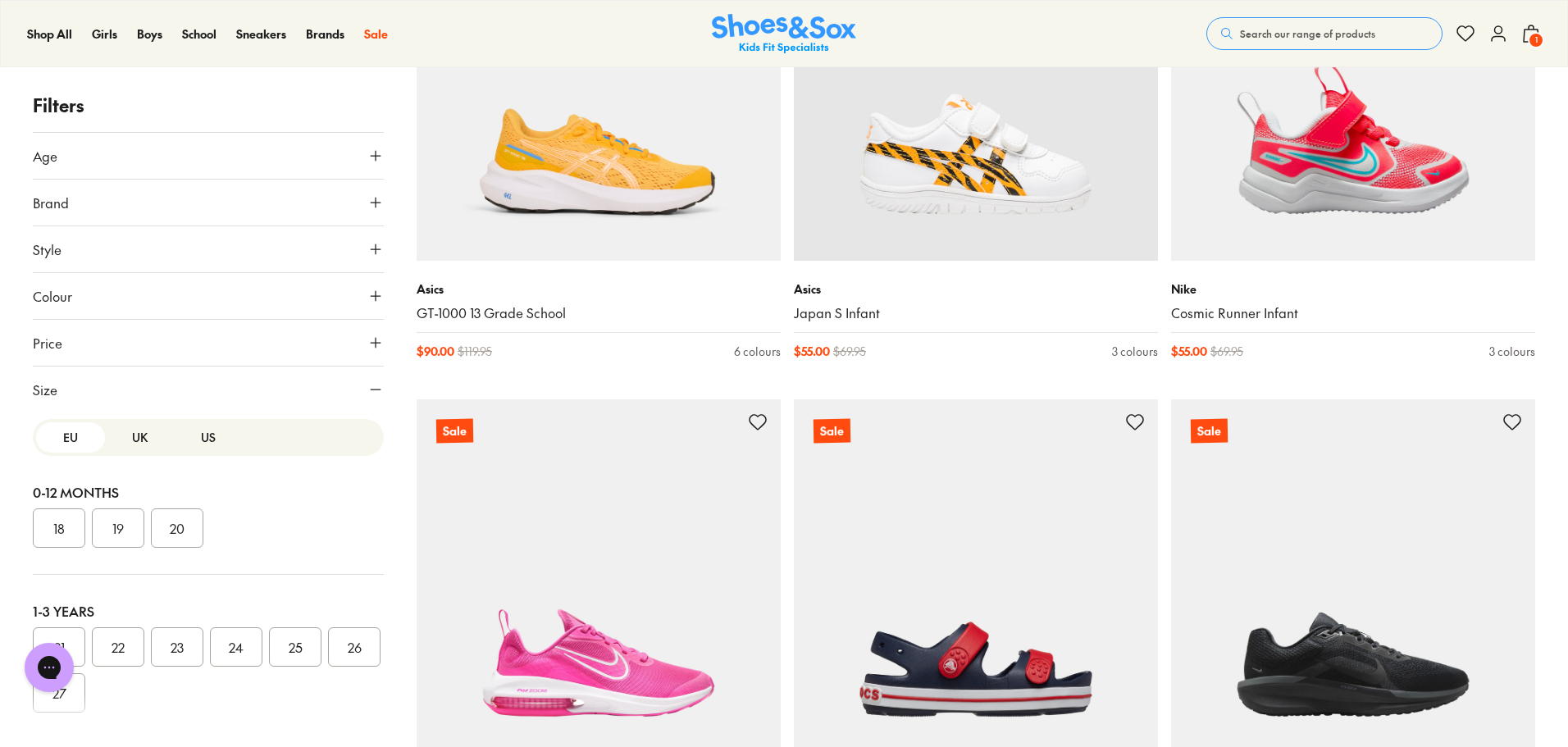
click at [197, 431] on button "US" at bounding box center [208, 437] width 69 height 31
drag, startPoint x: 384, startPoint y: 461, endPoint x: 381, endPoint y: 511, distance: 50.1
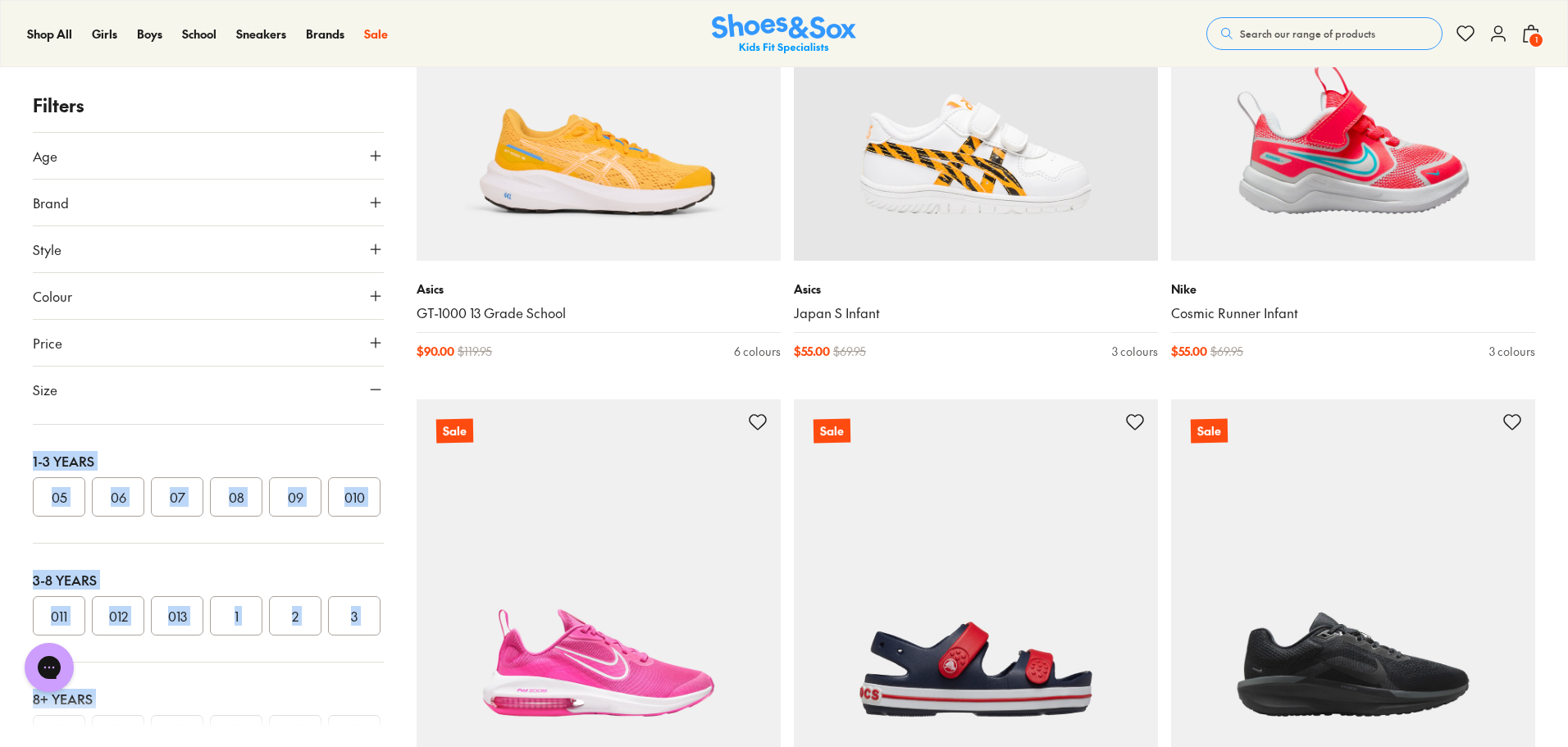
scroll to position [185, 0]
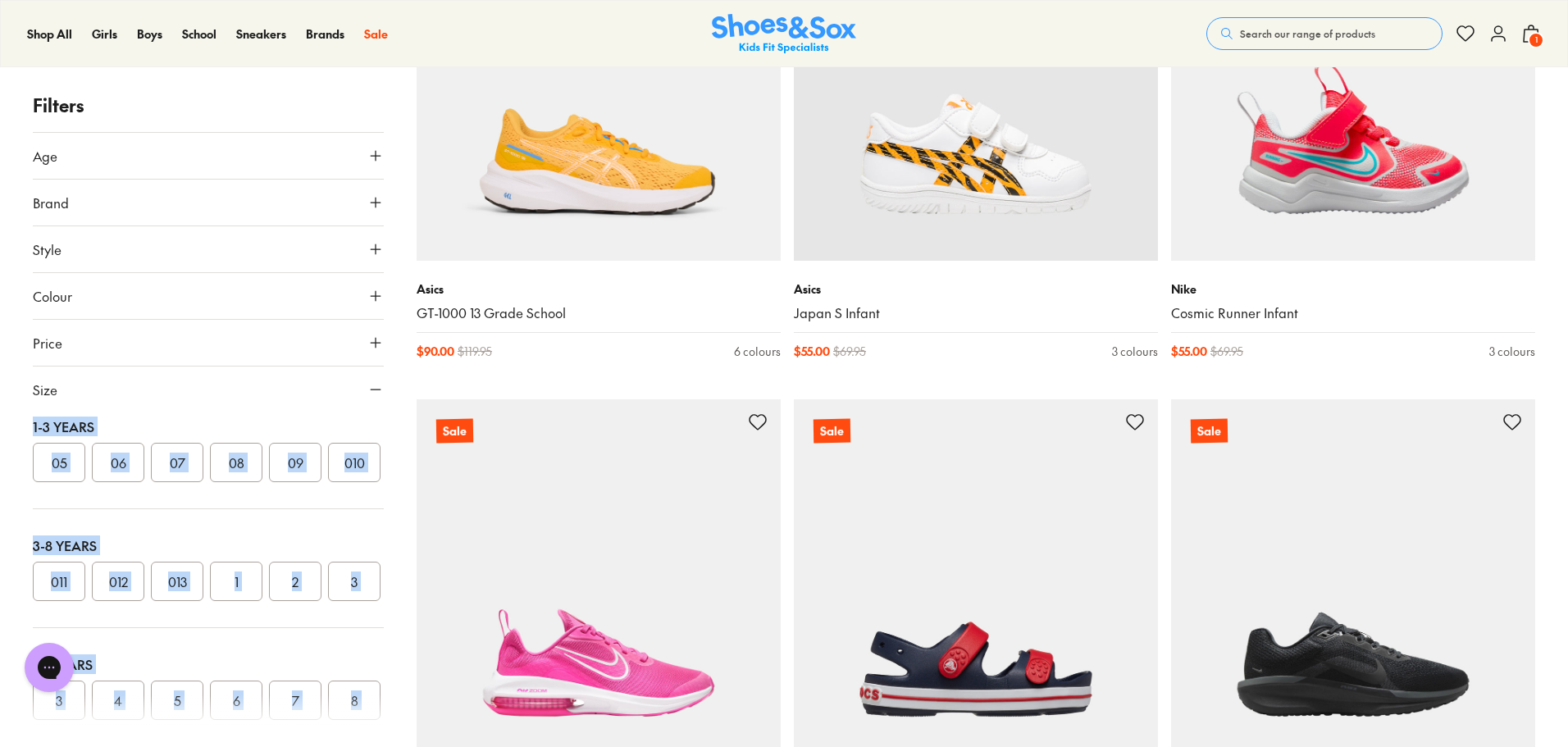
click at [186, 482] on div "05 06 07 08 09 010" at bounding box center [207, 462] width 351 height 40
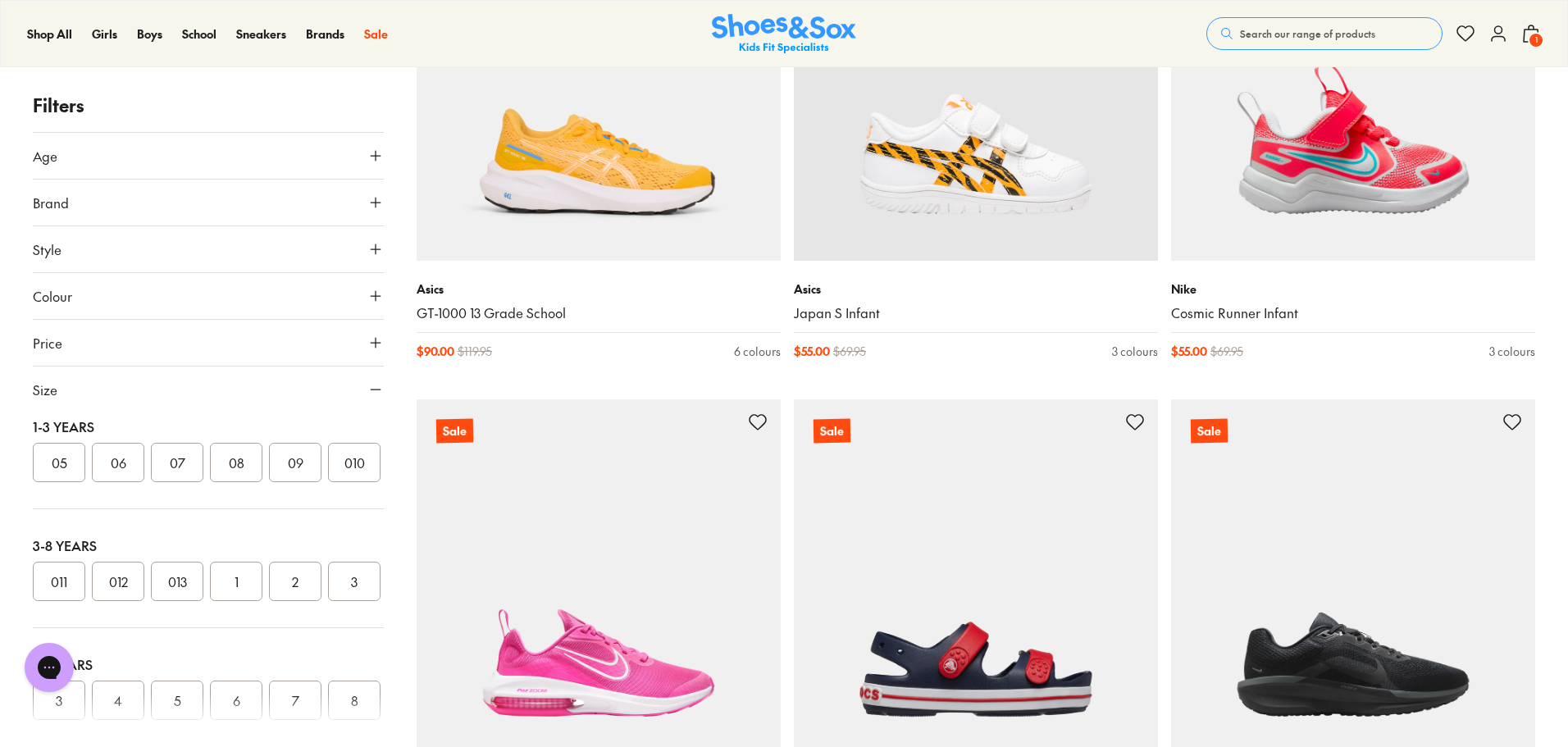
click at [181, 469] on button "07" at bounding box center [177, 462] width 52 height 40
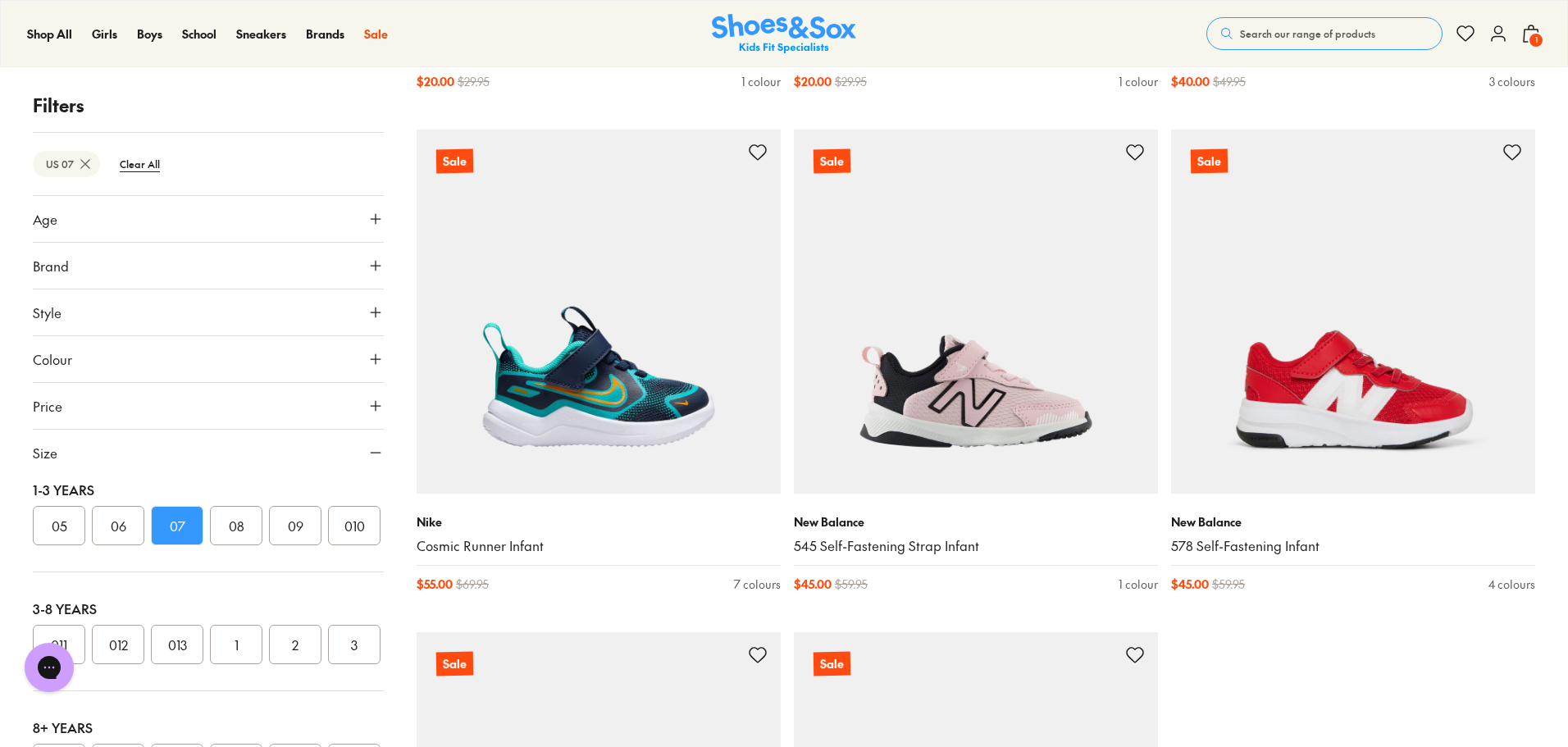
scroll to position [4732, 0]
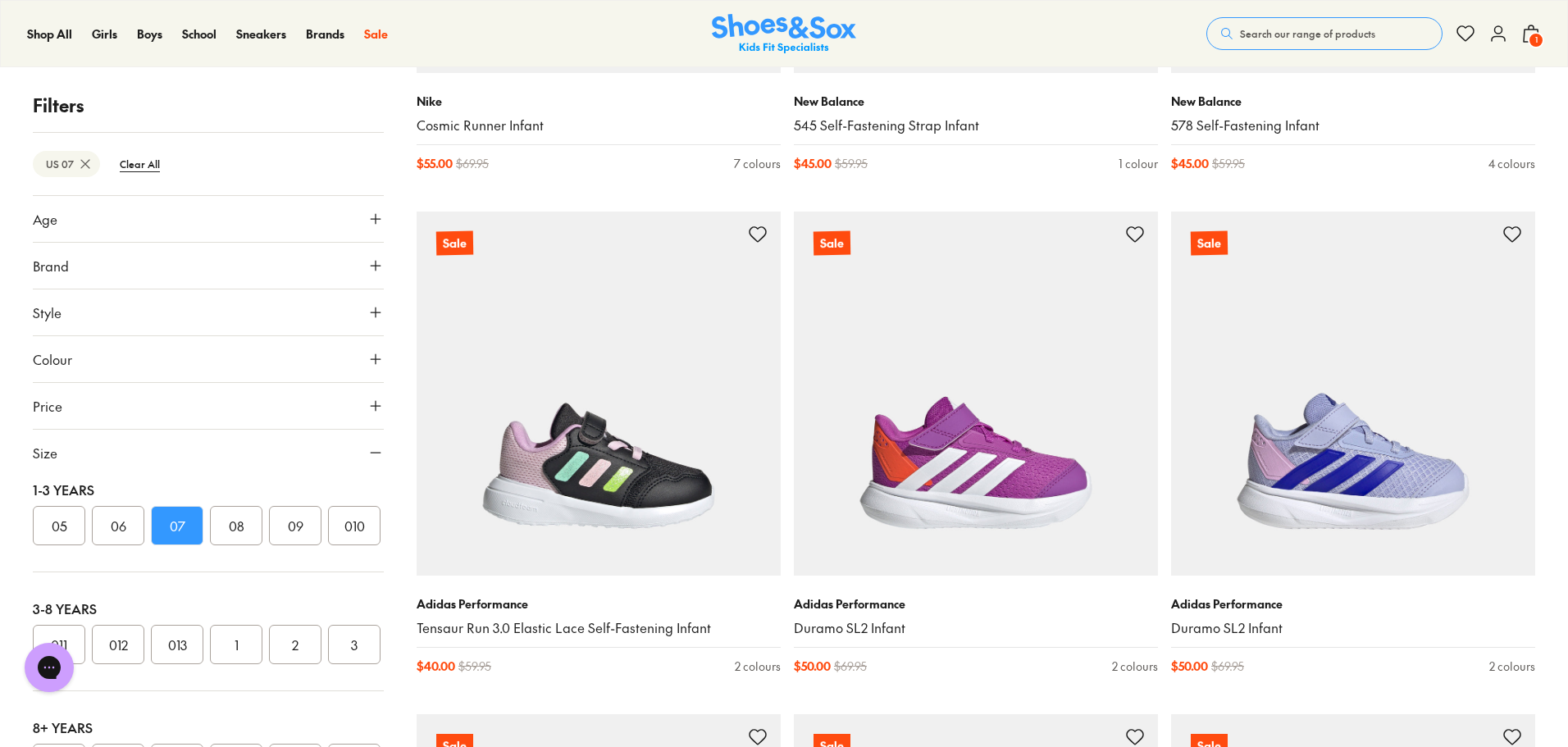
scroll to position [5469, 0]
